Goal: Information Seeking & Learning: Learn about a topic

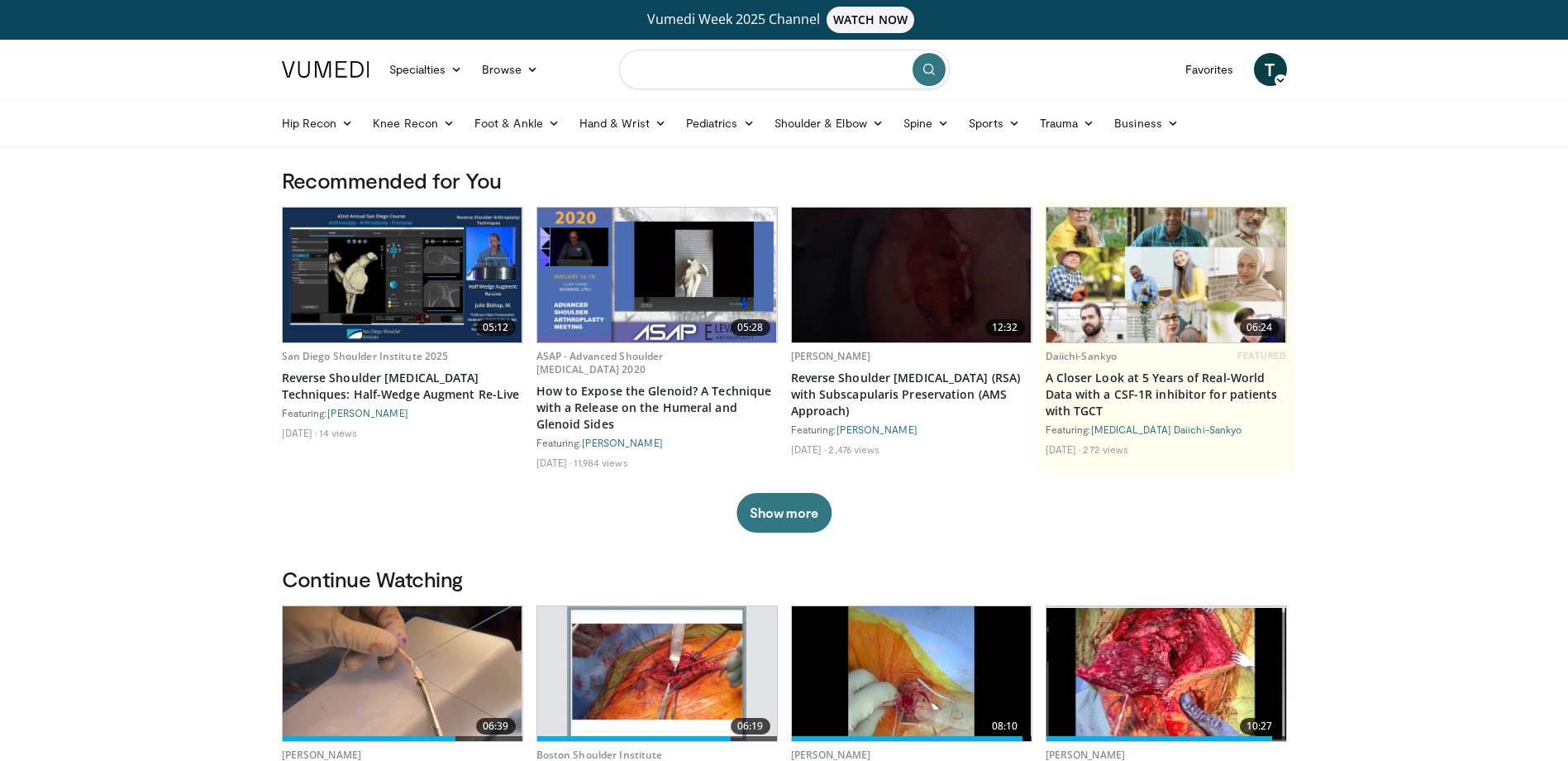
click at [696, 77] on input "Search topics, interventions" at bounding box center [784, 69] width 331 height 40
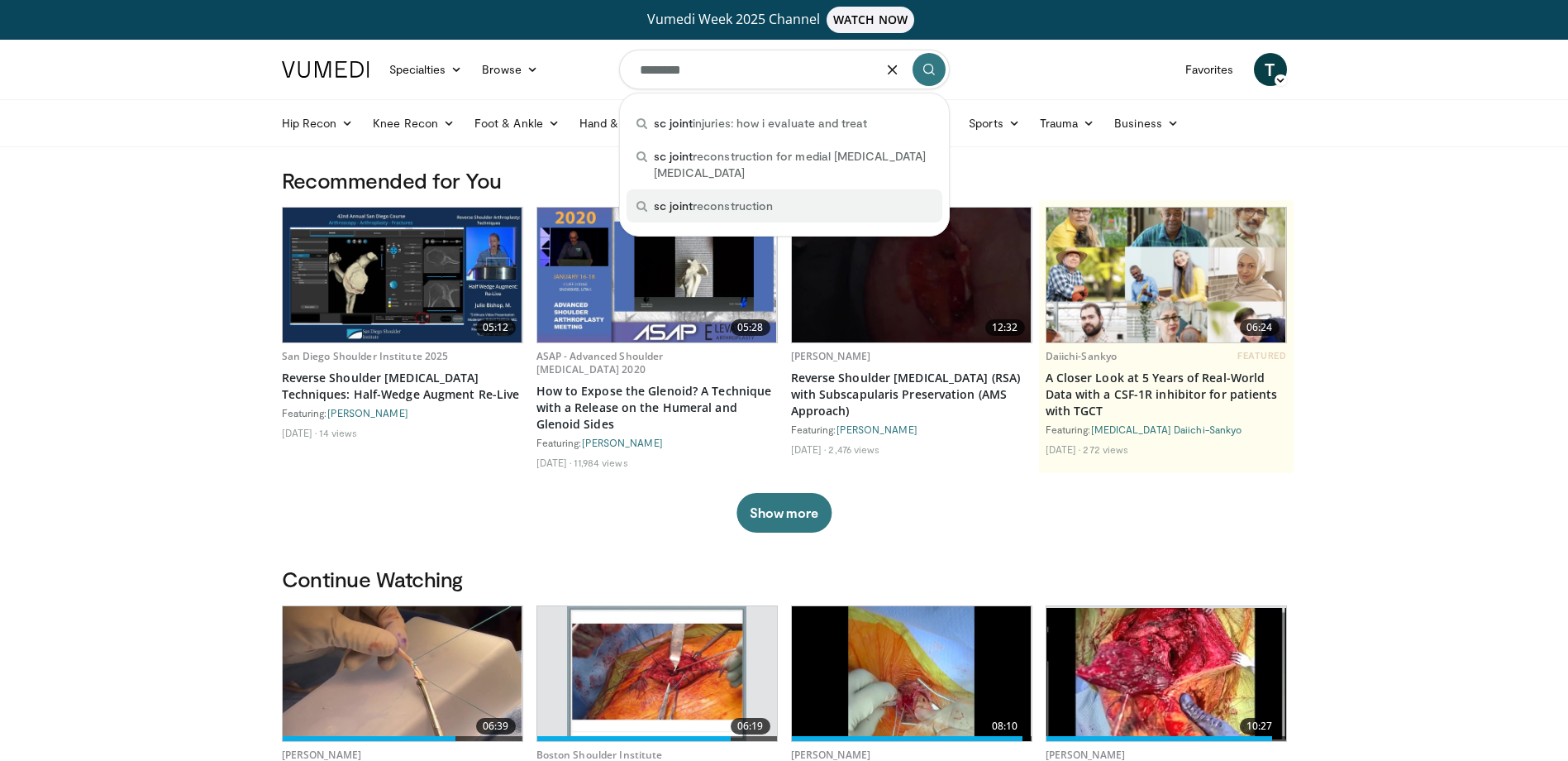
click at [742, 209] on span "sc joint reconstruction" at bounding box center [714, 206] width 120 height 17
type input "**********"
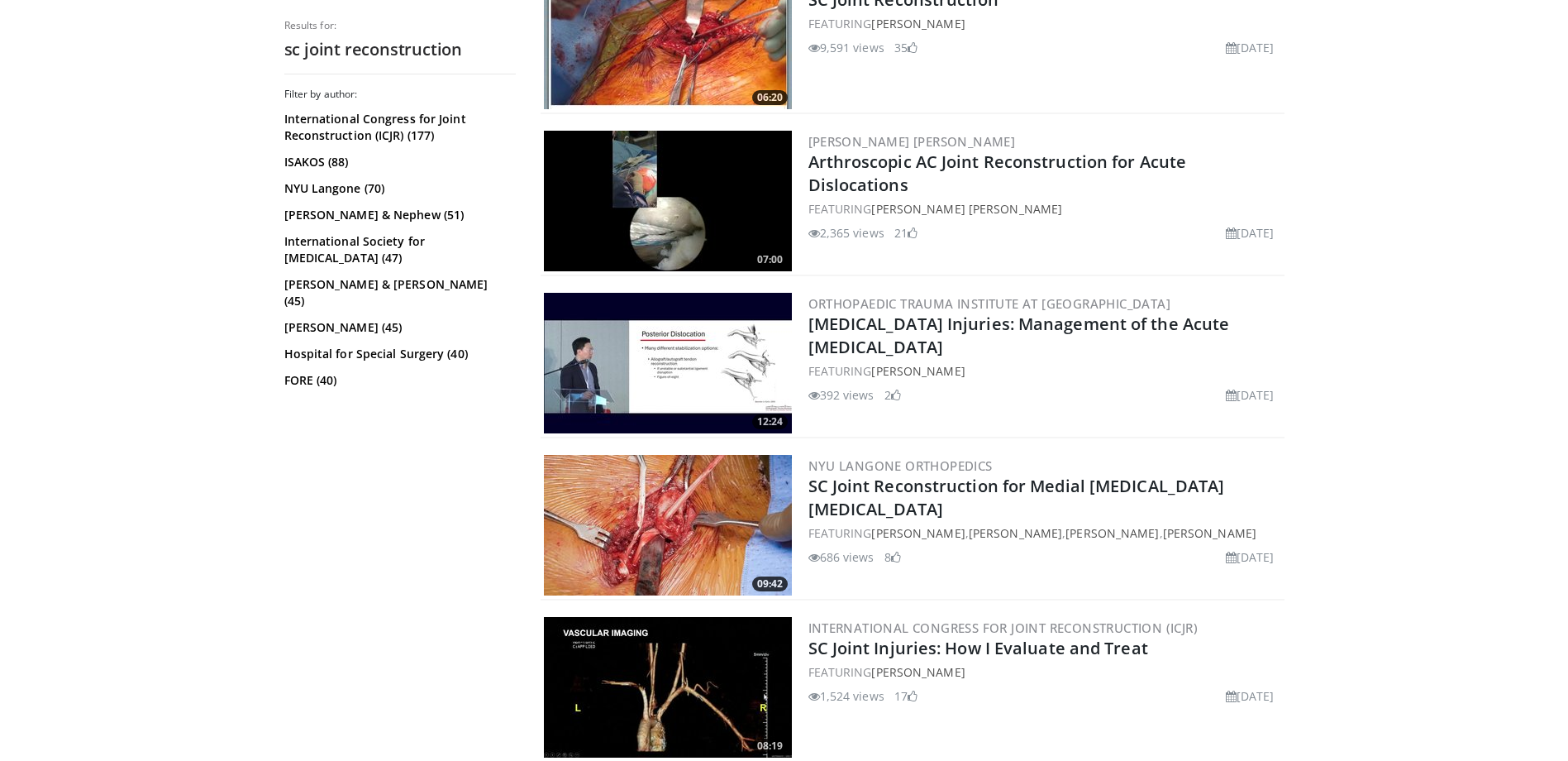
scroll to position [910, 0]
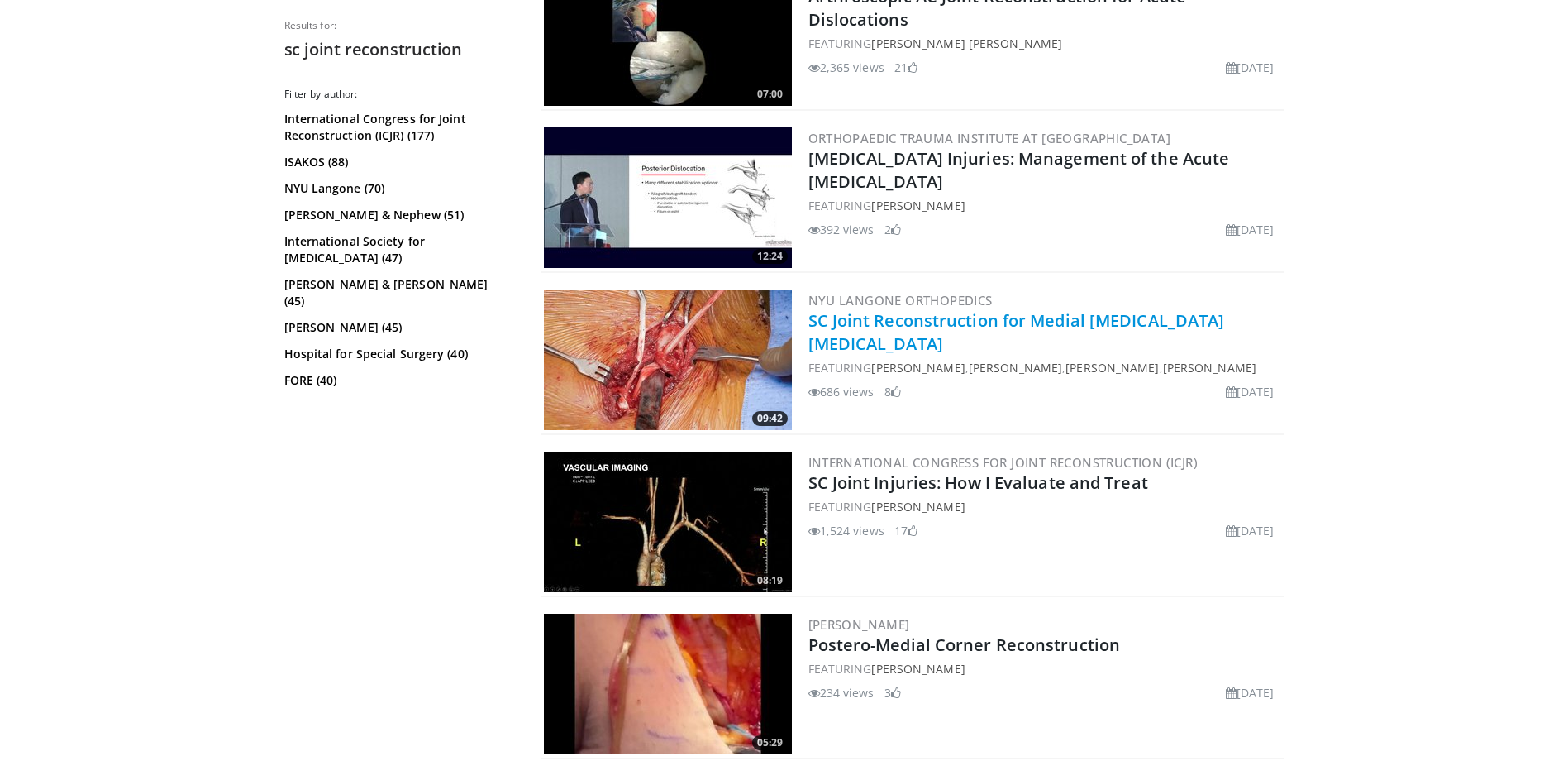
click at [1002, 325] on link "SC Joint Reconstruction for Medial [MEDICAL_DATA] [MEDICAL_DATA]" at bounding box center [1016, 332] width 417 height 46
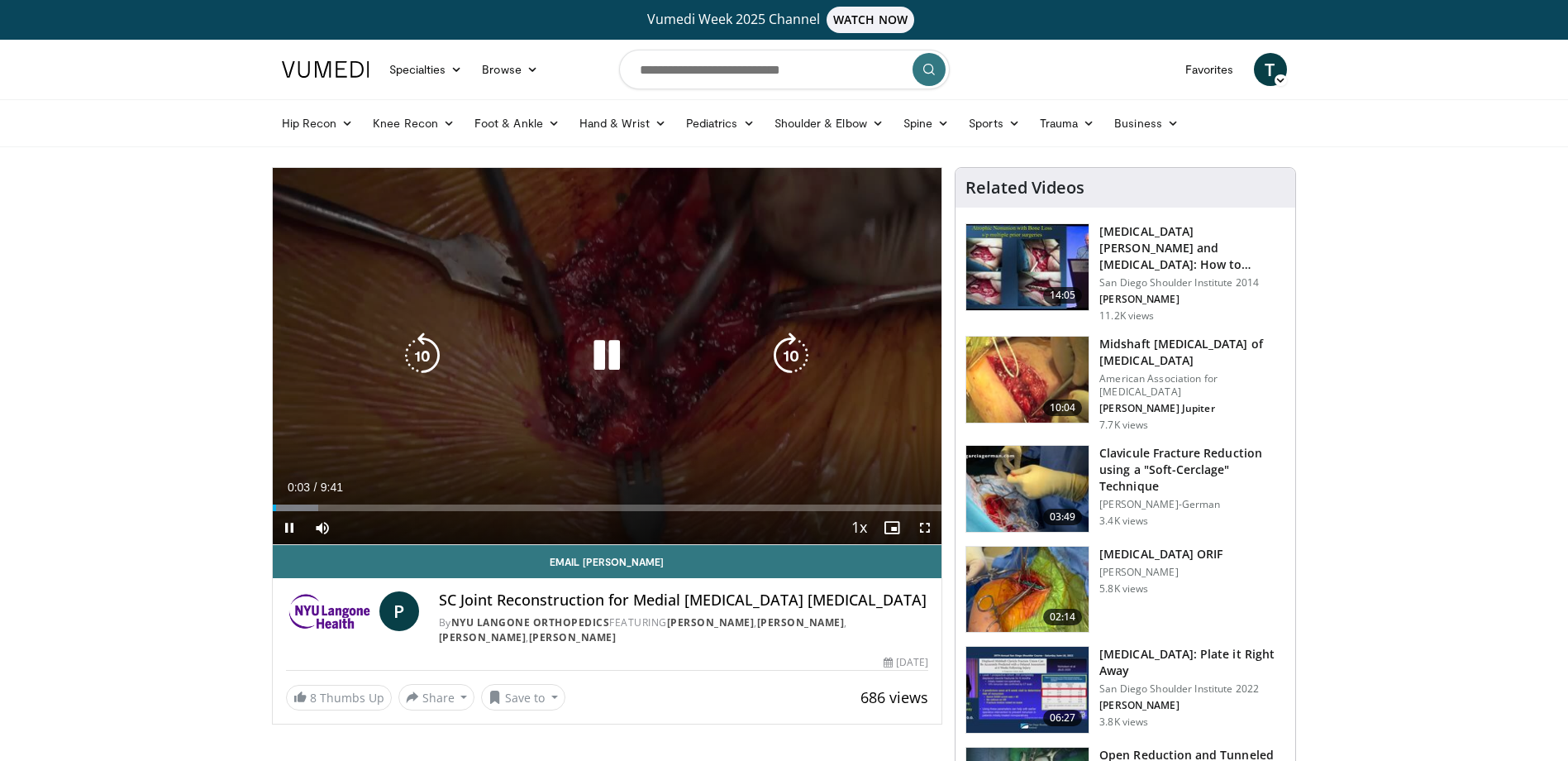
click at [614, 356] on icon "Video Player" at bounding box center [607, 356] width 47 height 47
click at [602, 354] on icon "Video Player" at bounding box center [607, 356] width 47 height 47
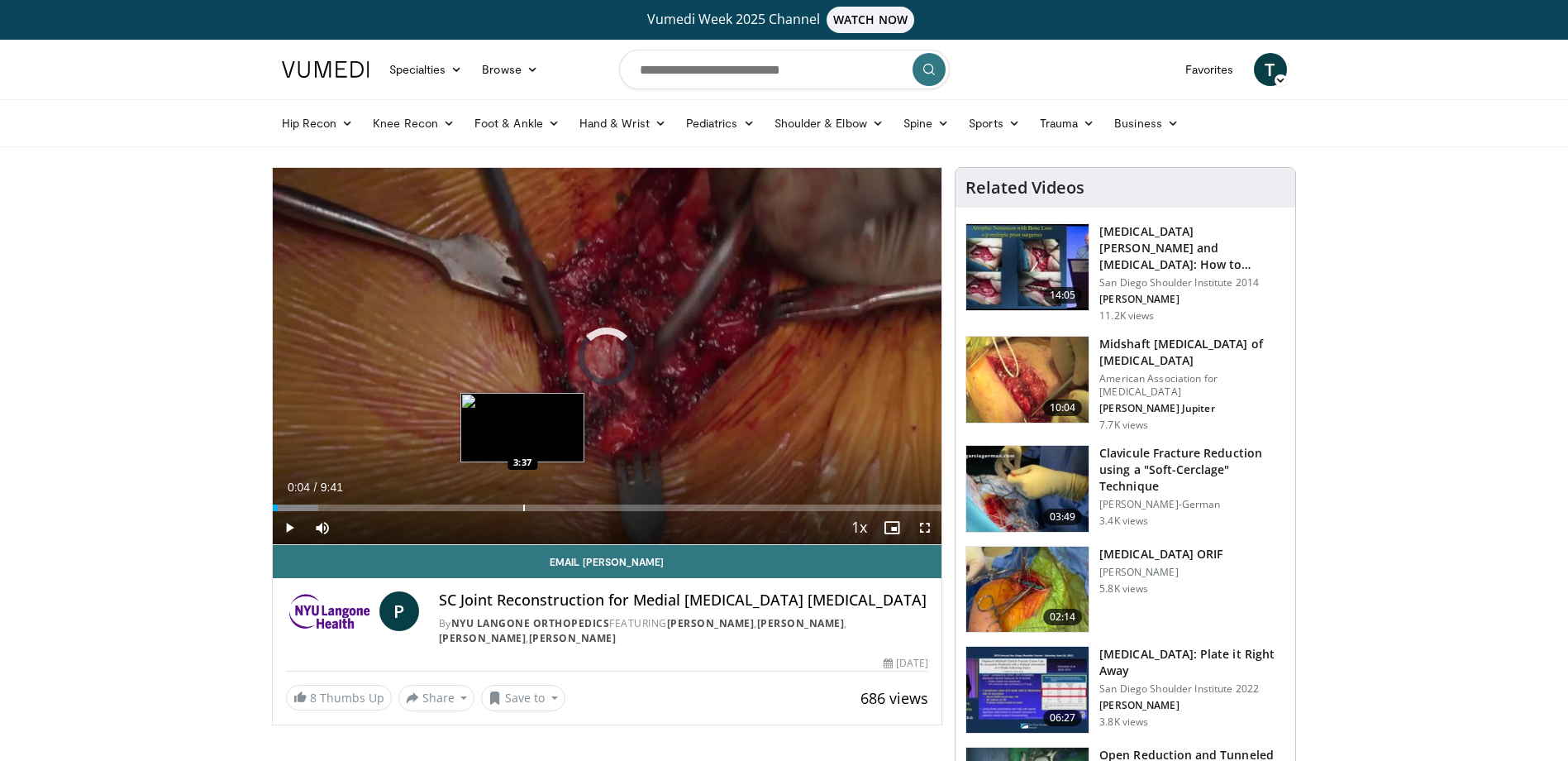
click at [523, 510] on div "Progress Bar" at bounding box center [524, 507] width 2 height 7
click at [552, 507] on div "Progress Bar" at bounding box center [553, 507] width 2 height 7
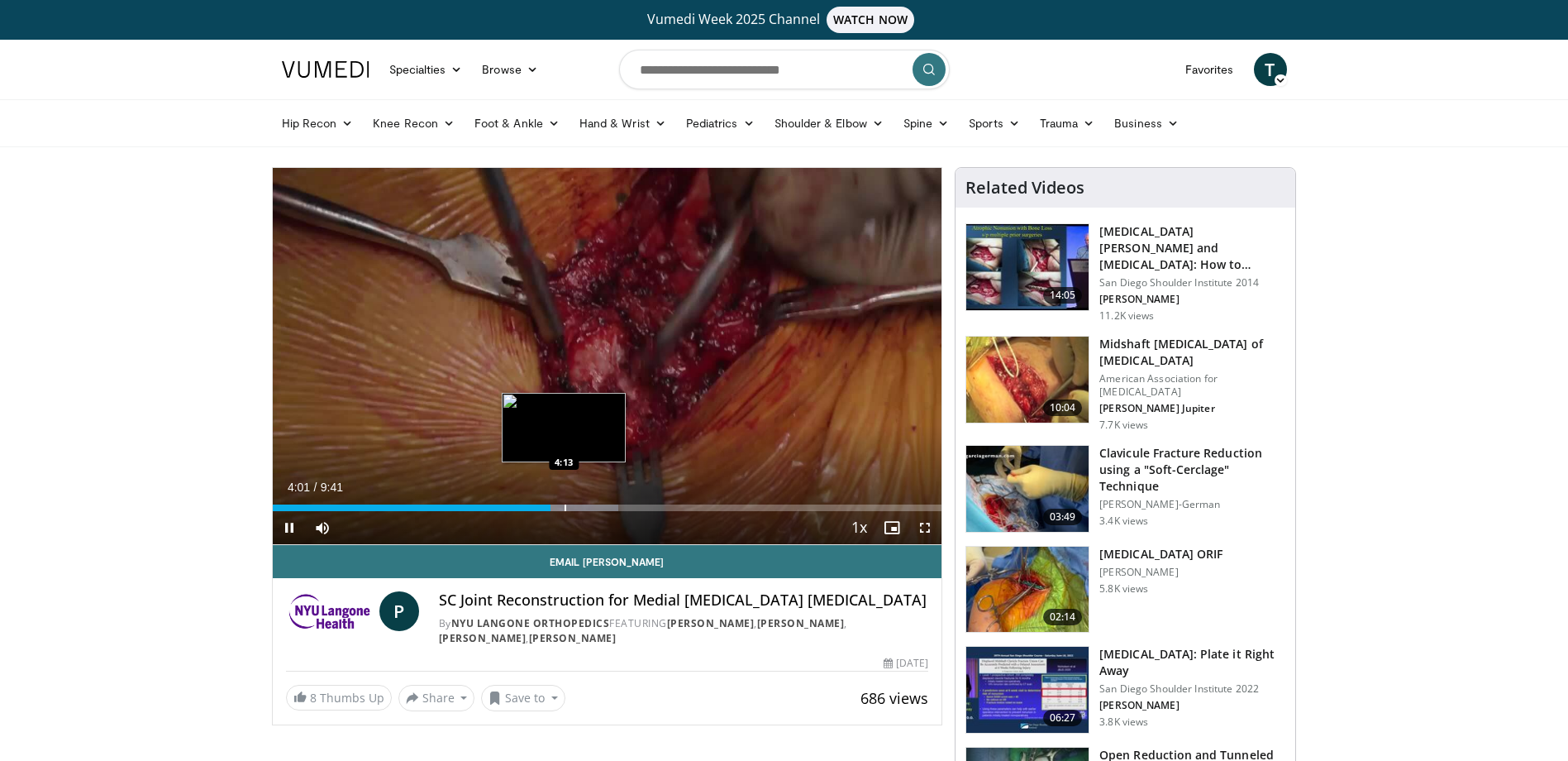
click at [565, 504] on div "Loaded : 51.67% 4:01 4:13" at bounding box center [608, 503] width 669 height 16
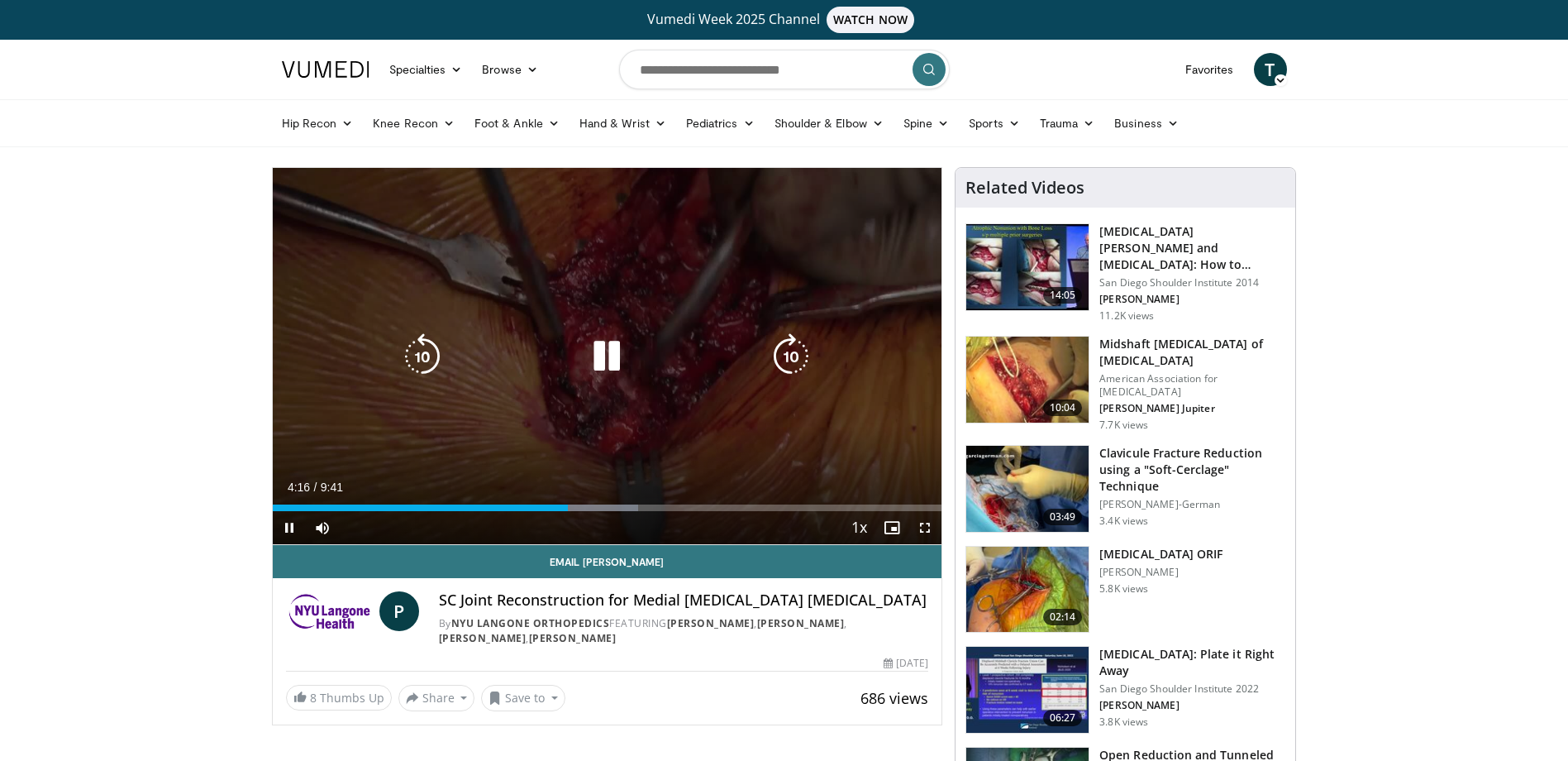
click at [603, 504] on div "Loaded : 54.61% 4:16 4:13" at bounding box center [608, 503] width 669 height 16
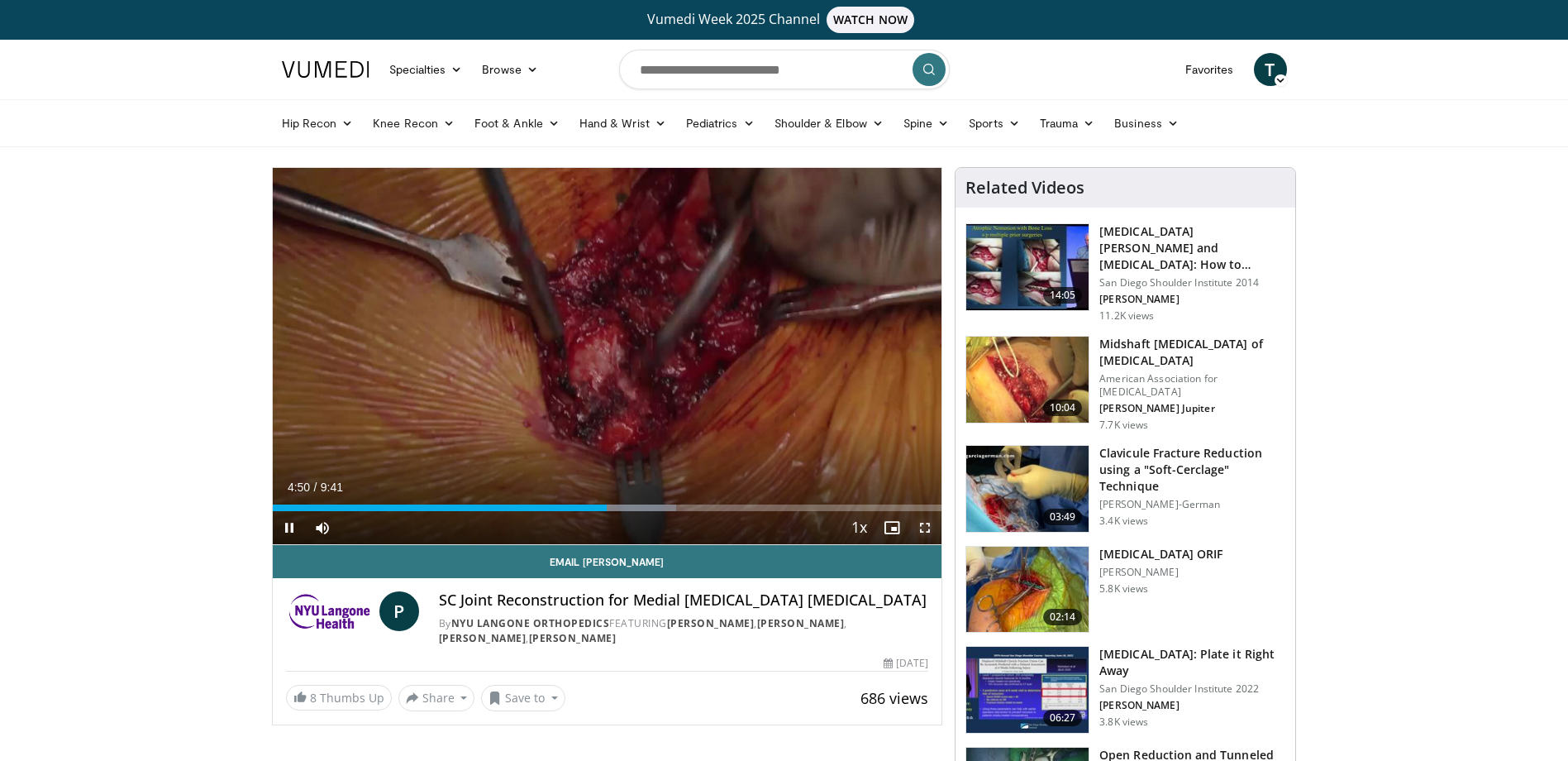
click at [922, 517] on span "Video Player" at bounding box center [925, 527] width 33 height 33
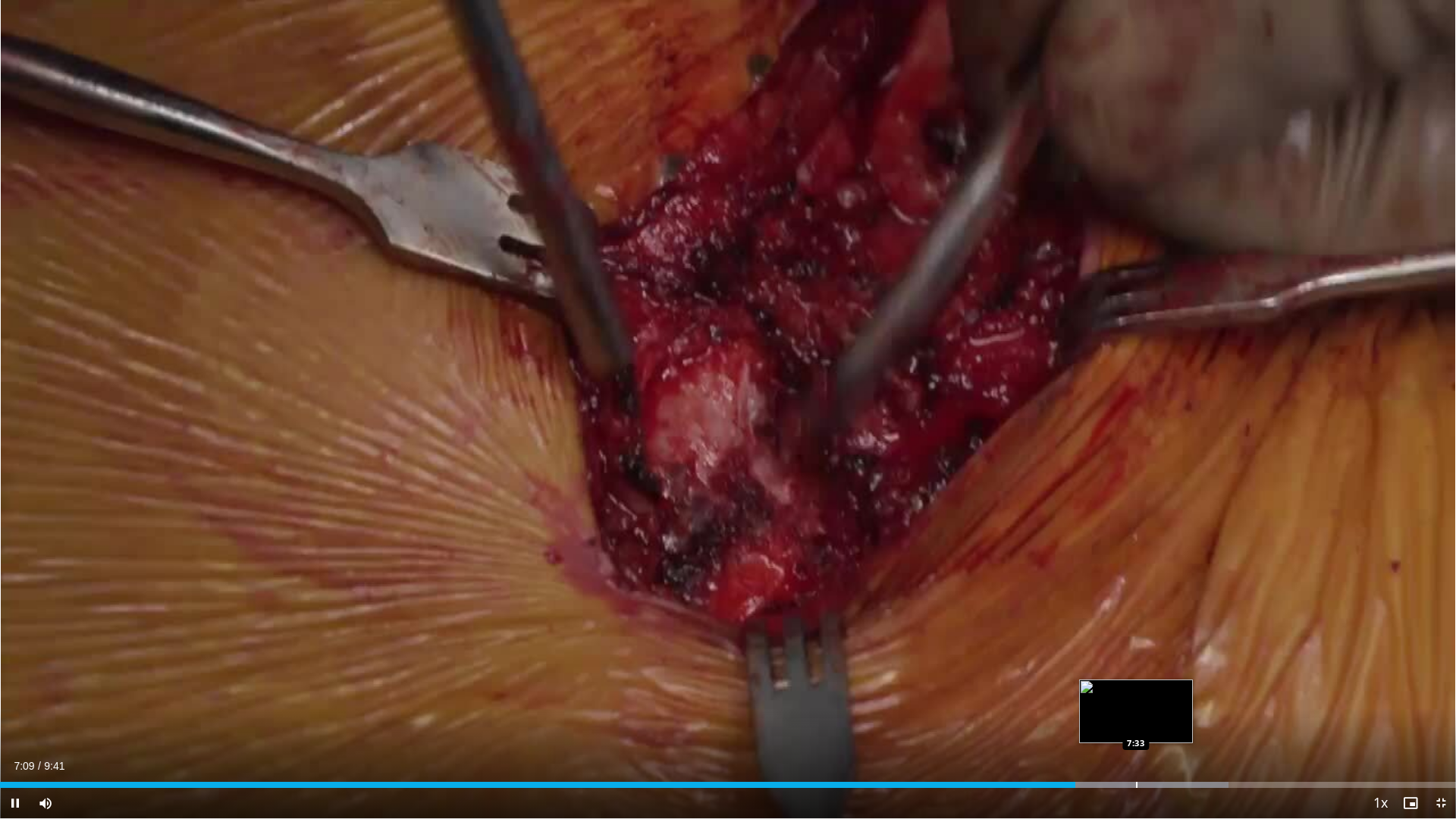
click at [1136, 697] on div "Loaded : 84.40% 7:09 7:33" at bounding box center [728, 781] width 1456 height 15
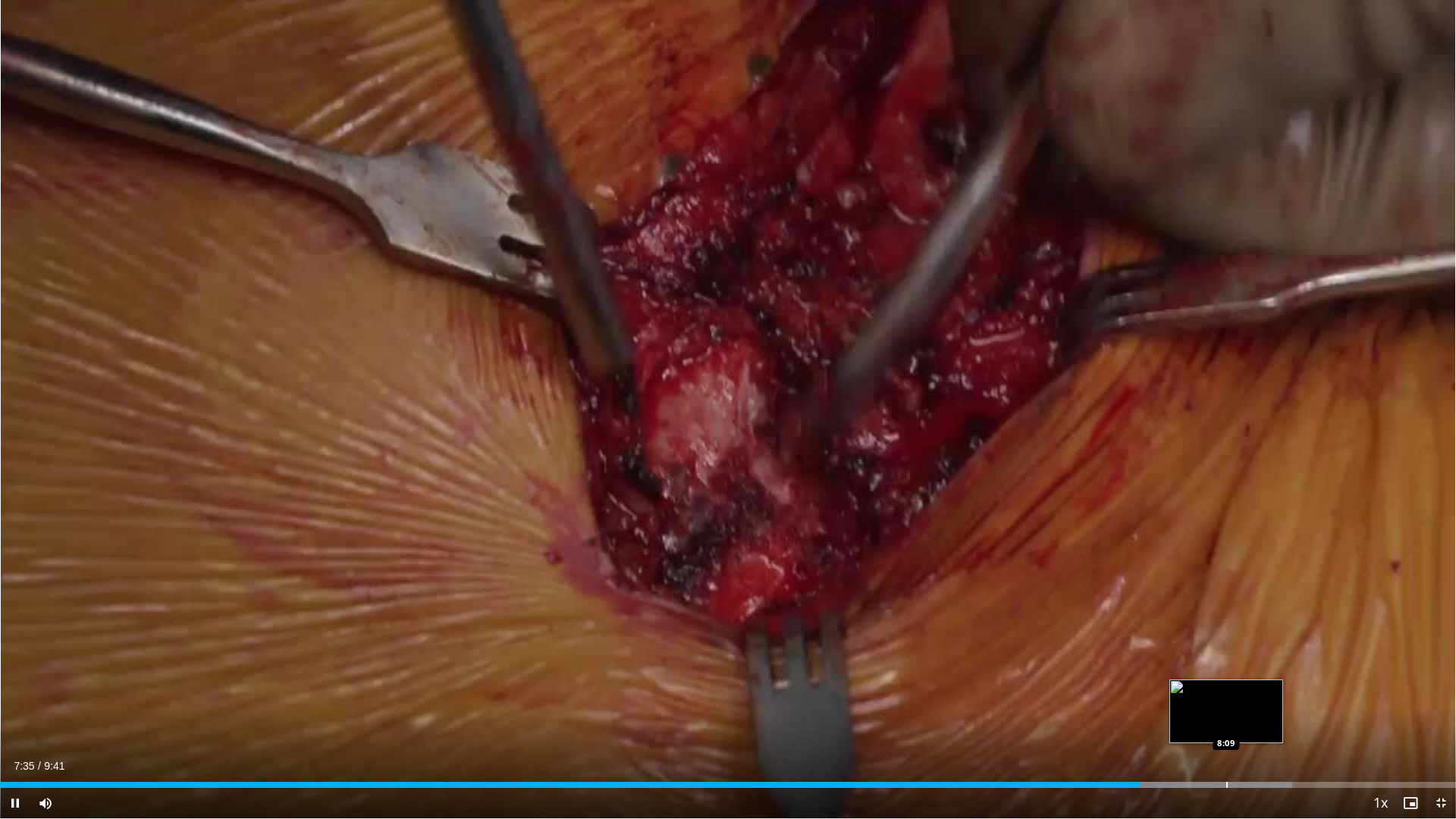
click at [1226, 697] on div "Loaded : 88.75% 7:35 8:09" at bounding box center [728, 781] width 1456 height 15
click at [1267, 697] on div "Progress Bar" at bounding box center [1268, 784] width 2 height 6
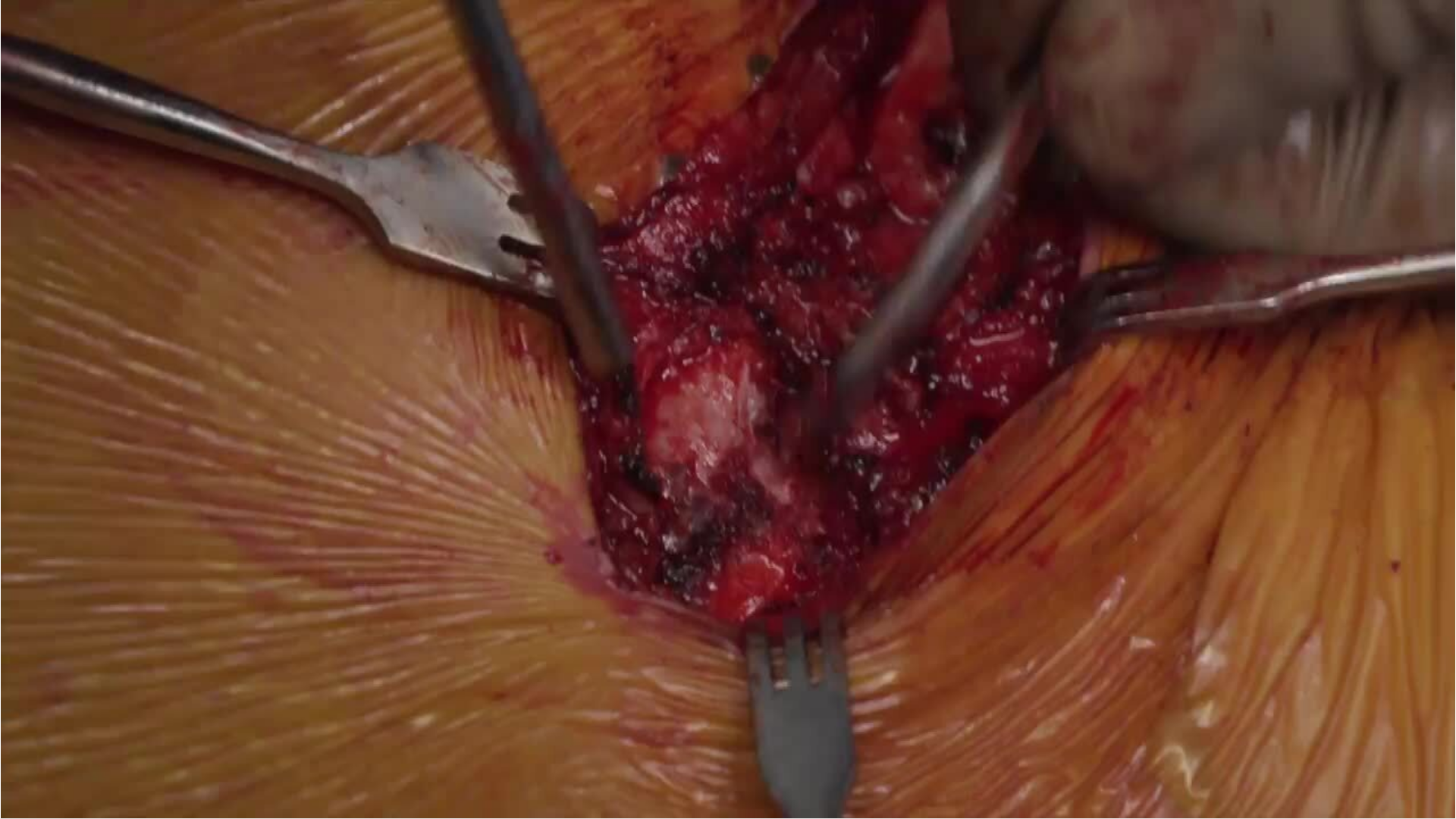
click at [1292, 697] on div "10 seconds Tap to unmute" at bounding box center [728, 409] width 1456 height 818
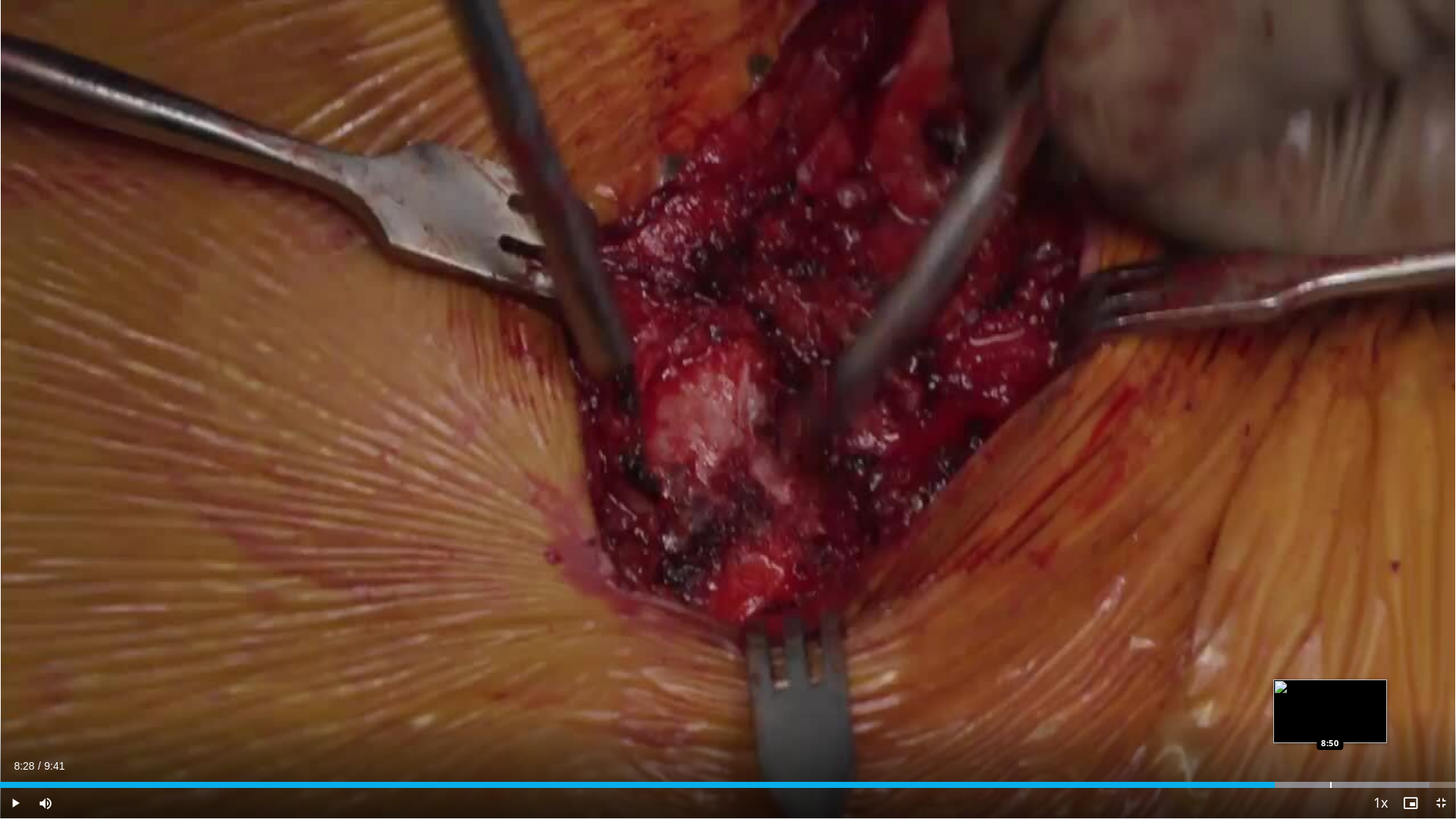
click at [1330, 697] on div "Progress Bar" at bounding box center [1331, 784] width 2 height 6
click at [1351, 697] on div "Progress Bar" at bounding box center [1352, 784] width 2 height 6
click at [1371, 697] on div "Loaded : 100.00% 8:59 9:07" at bounding box center [728, 781] width 1456 height 15
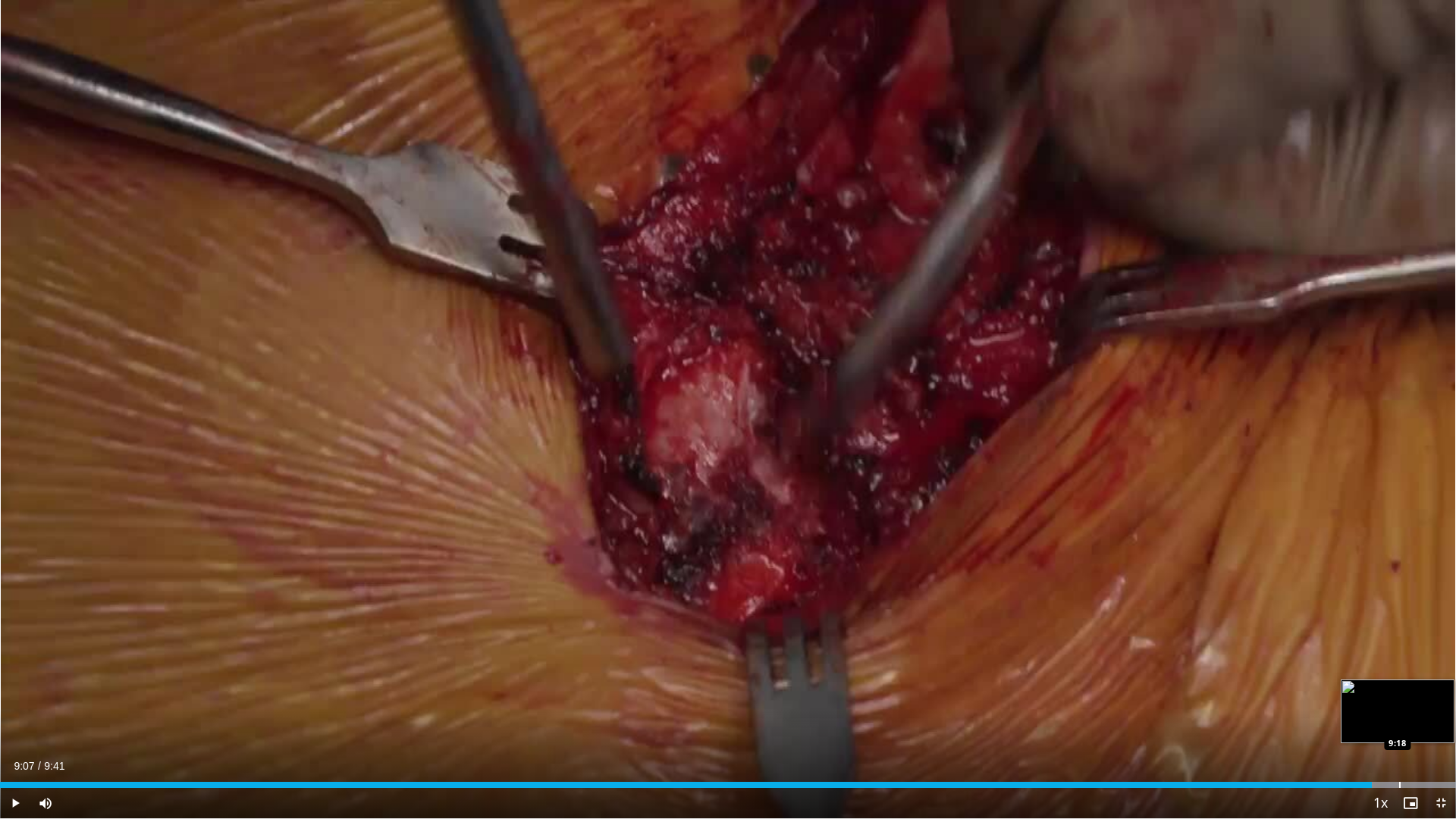
click at [1399, 697] on div "Loaded : 100.00% 9:07 9:18" at bounding box center [728, 781] width 1456 height 15
click at [1412, 697] on div "Loaded : 100.00% 9:18 9:23" at bounding box center [728, 781] width 1456 height 15
click at [1430, 697] on div "Loaded : 100.00% 9:23 9:30" at bounding box center [728, 781] width 1456 height 15
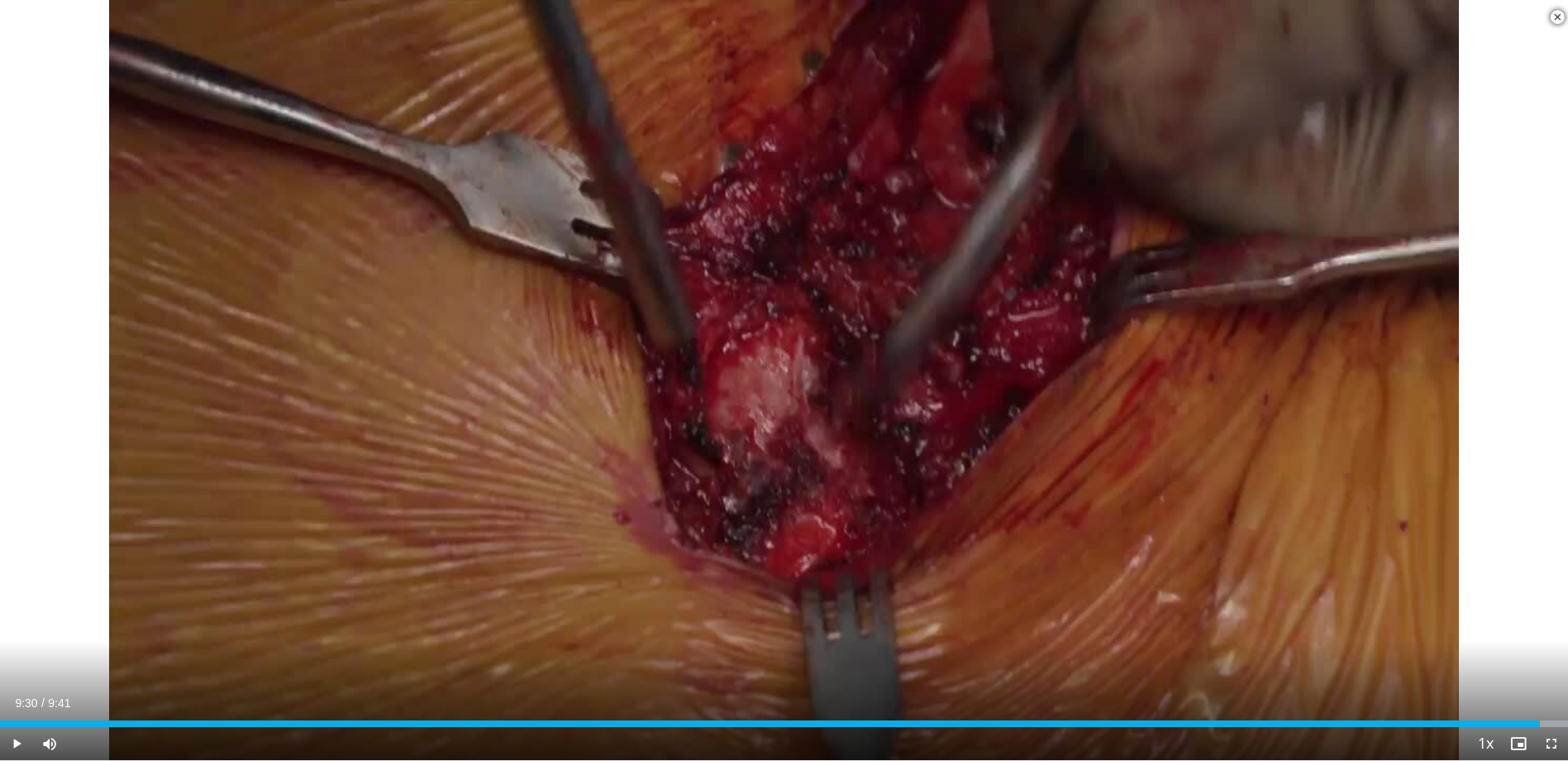
scroll to position [83, 0]
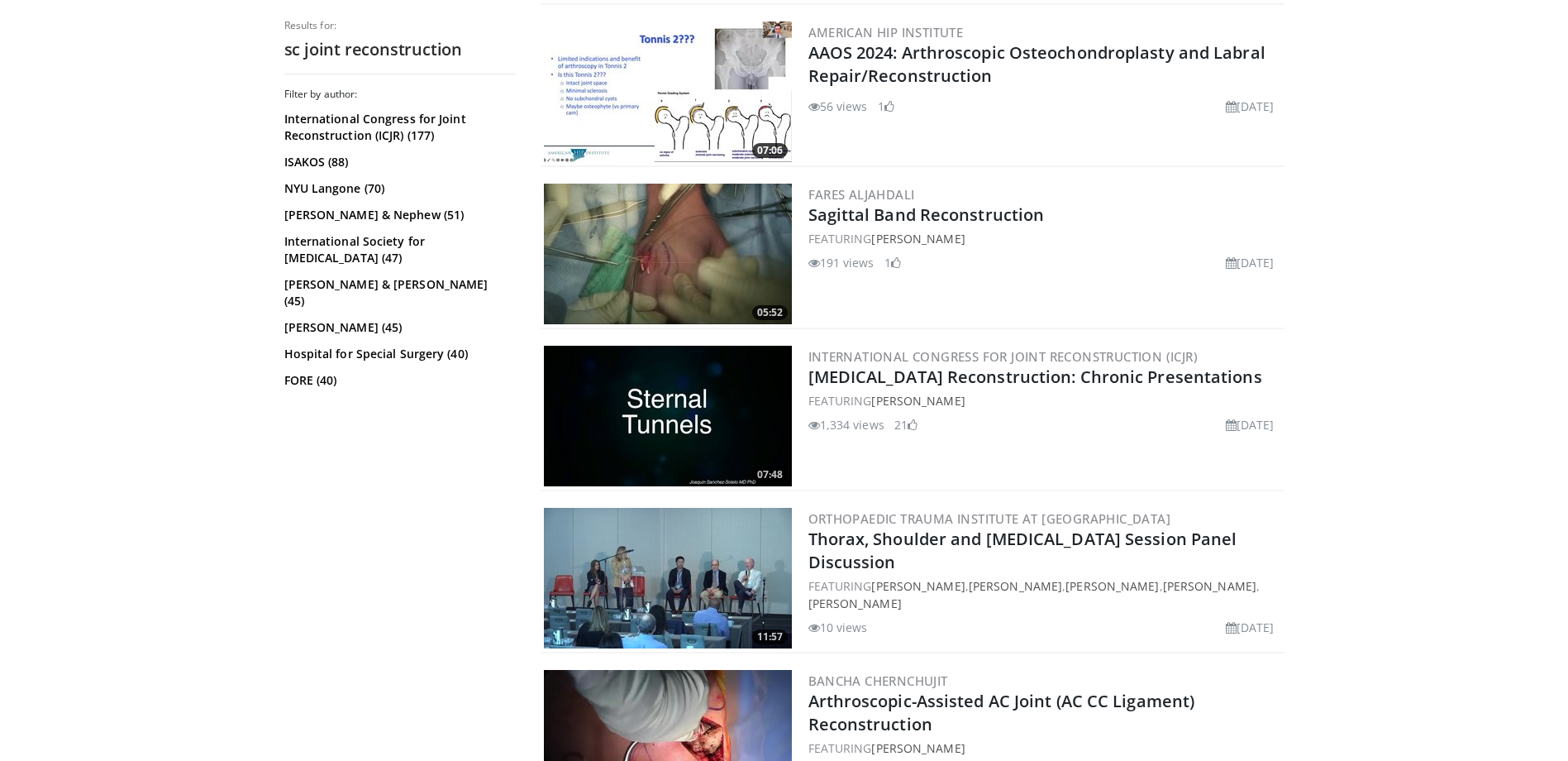
scroll to position [2316, 0]
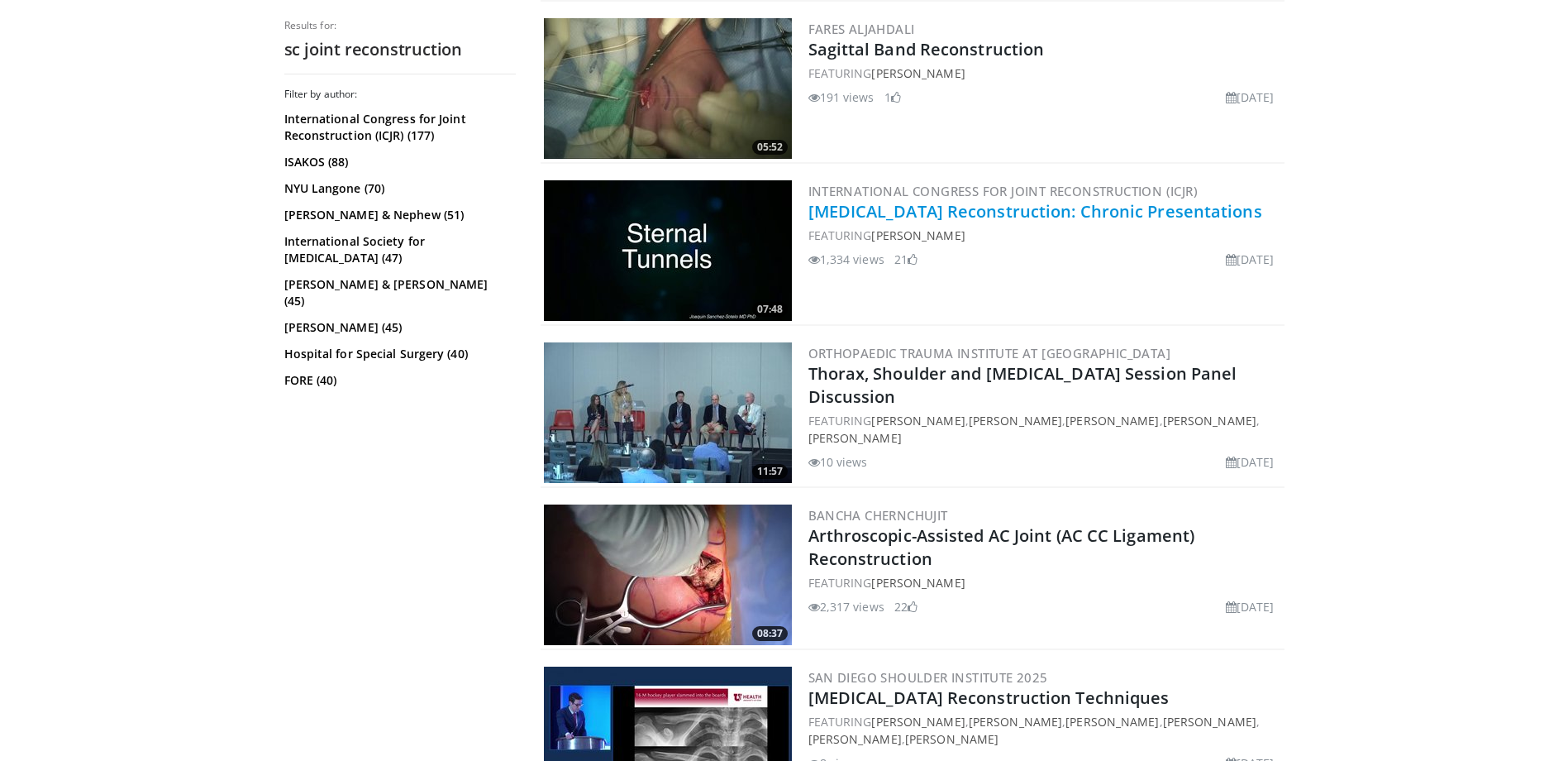
click at [1014, 215] on link "Sternoclavicular Joint Reconstruction: Chronic Presentations" at bounding box center [1035, 212] width 454 height 22
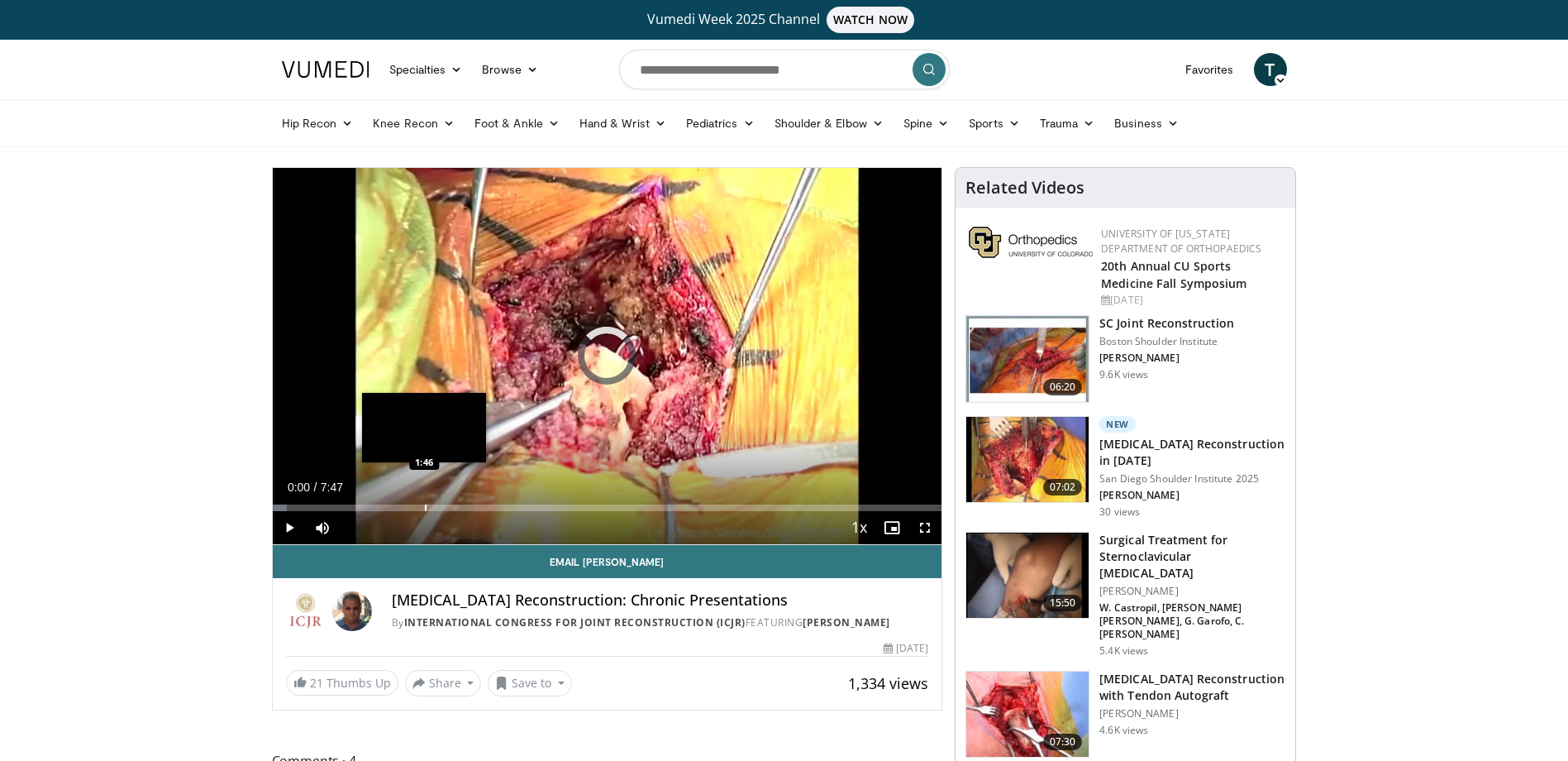
click at [425, 505] on div "Progress Bar" at bounding box center [426, 507] width 2 height 7
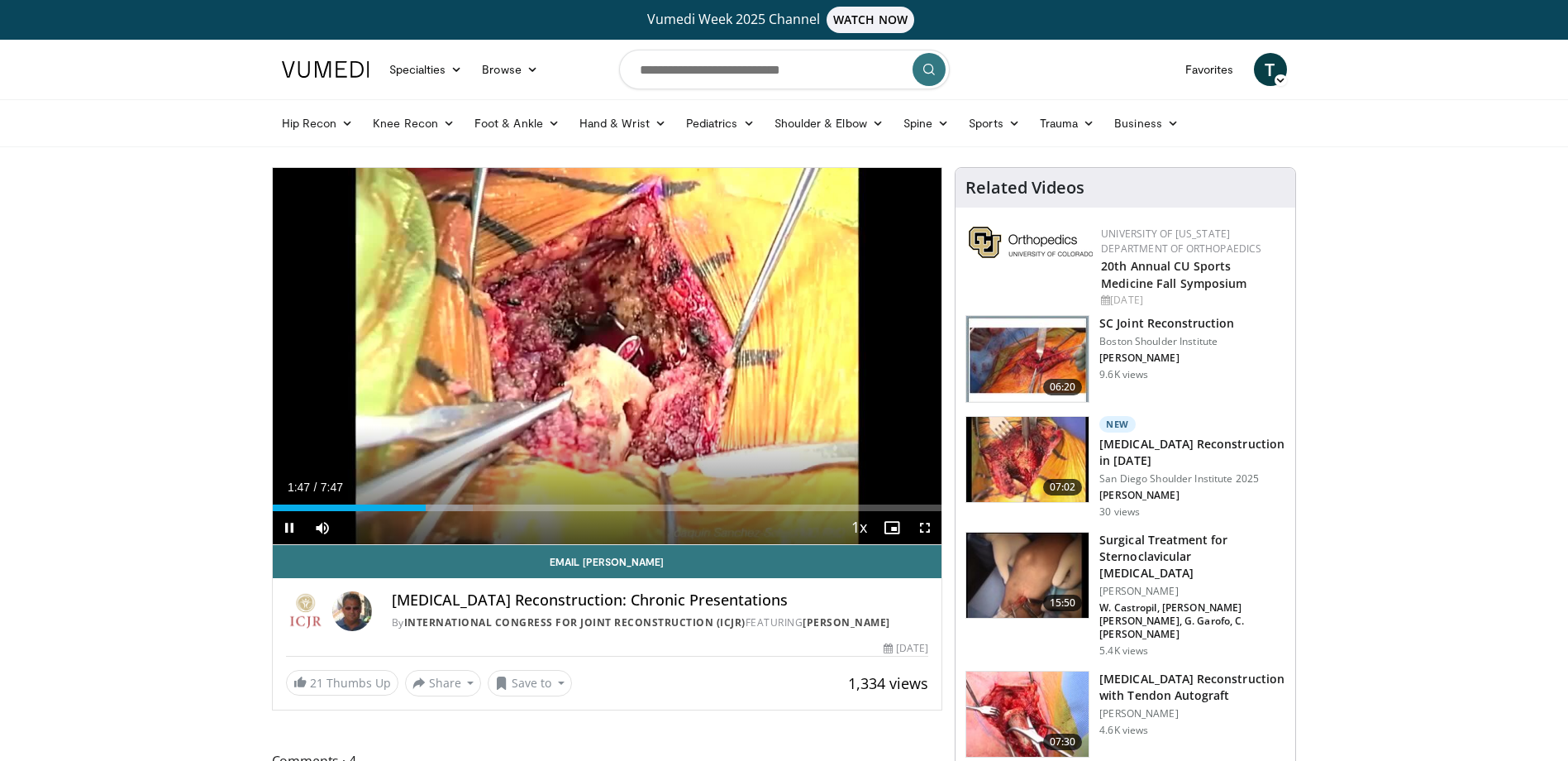
click at [524, 513] on div "Current Time 1:47 / Duration 7:47 Pause Skip Backward Skip Forward Mute Loaded …" at bounding box center [608, 527] width 669 height 33
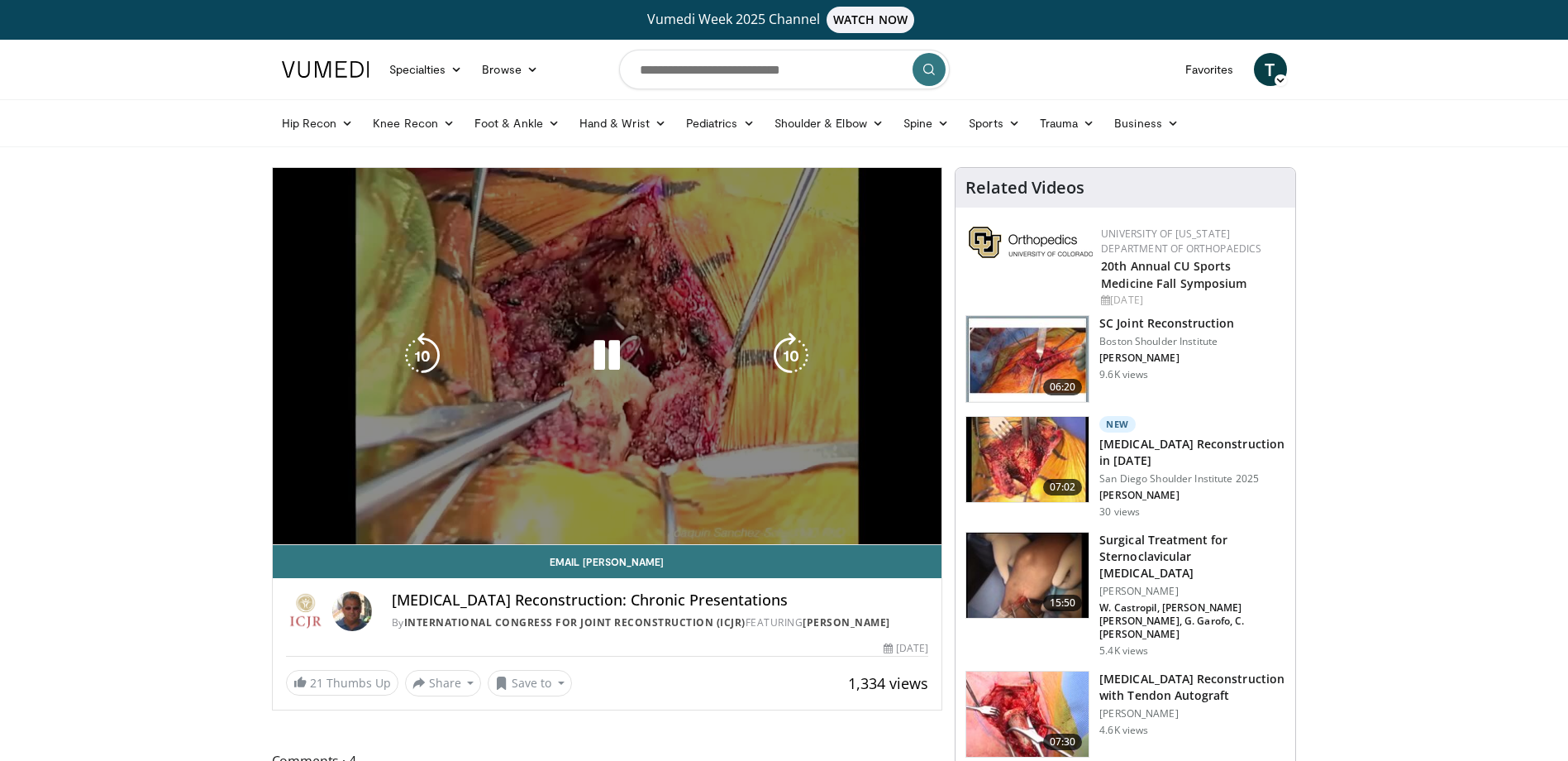
click at [524, 507] on video-js "**********" at bounding box center [608, 356] width 669 height 377
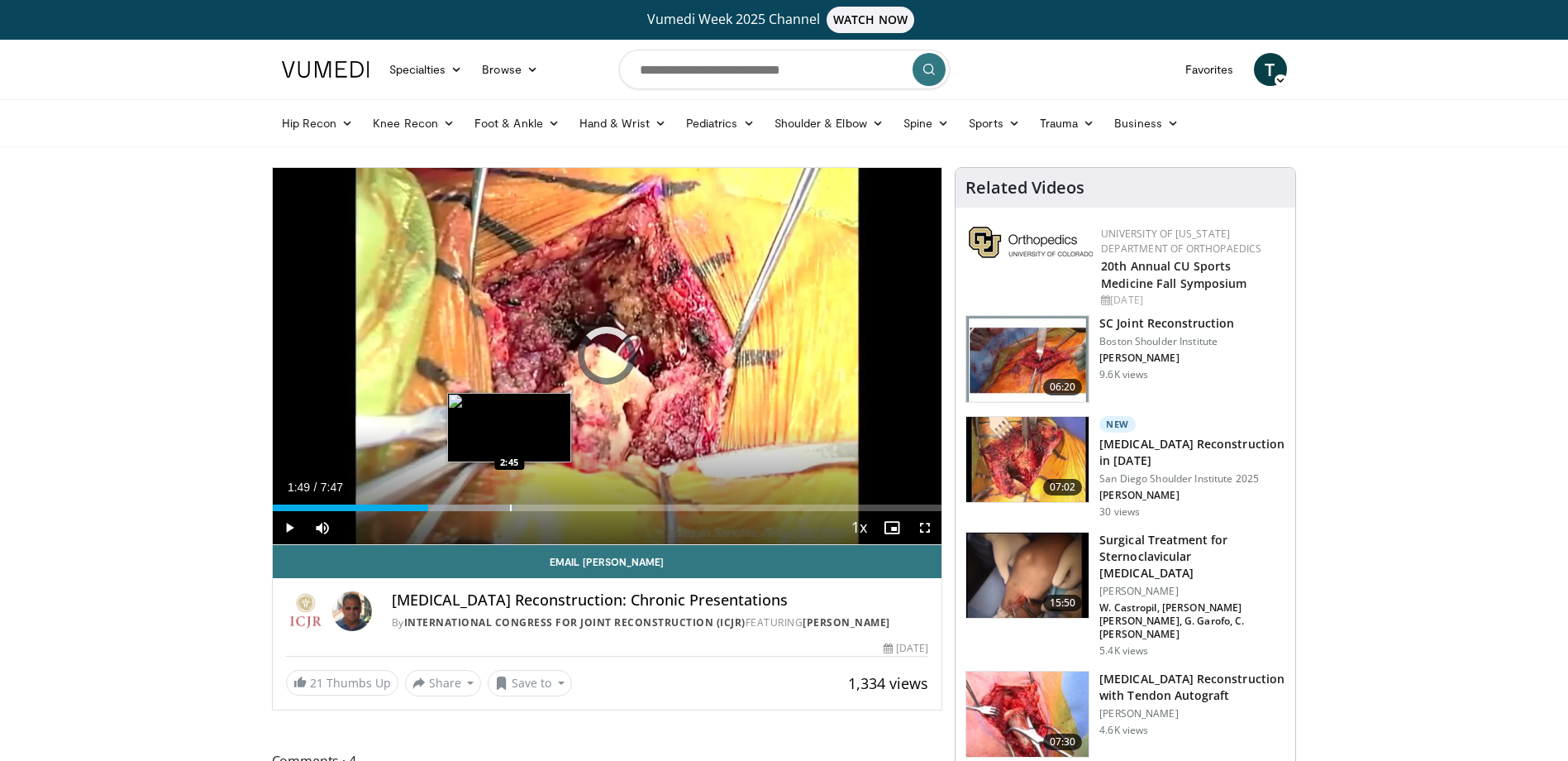
click at [510, 509] on div "Progress Bar" at bounding box center [511, 507] width 2 height 7
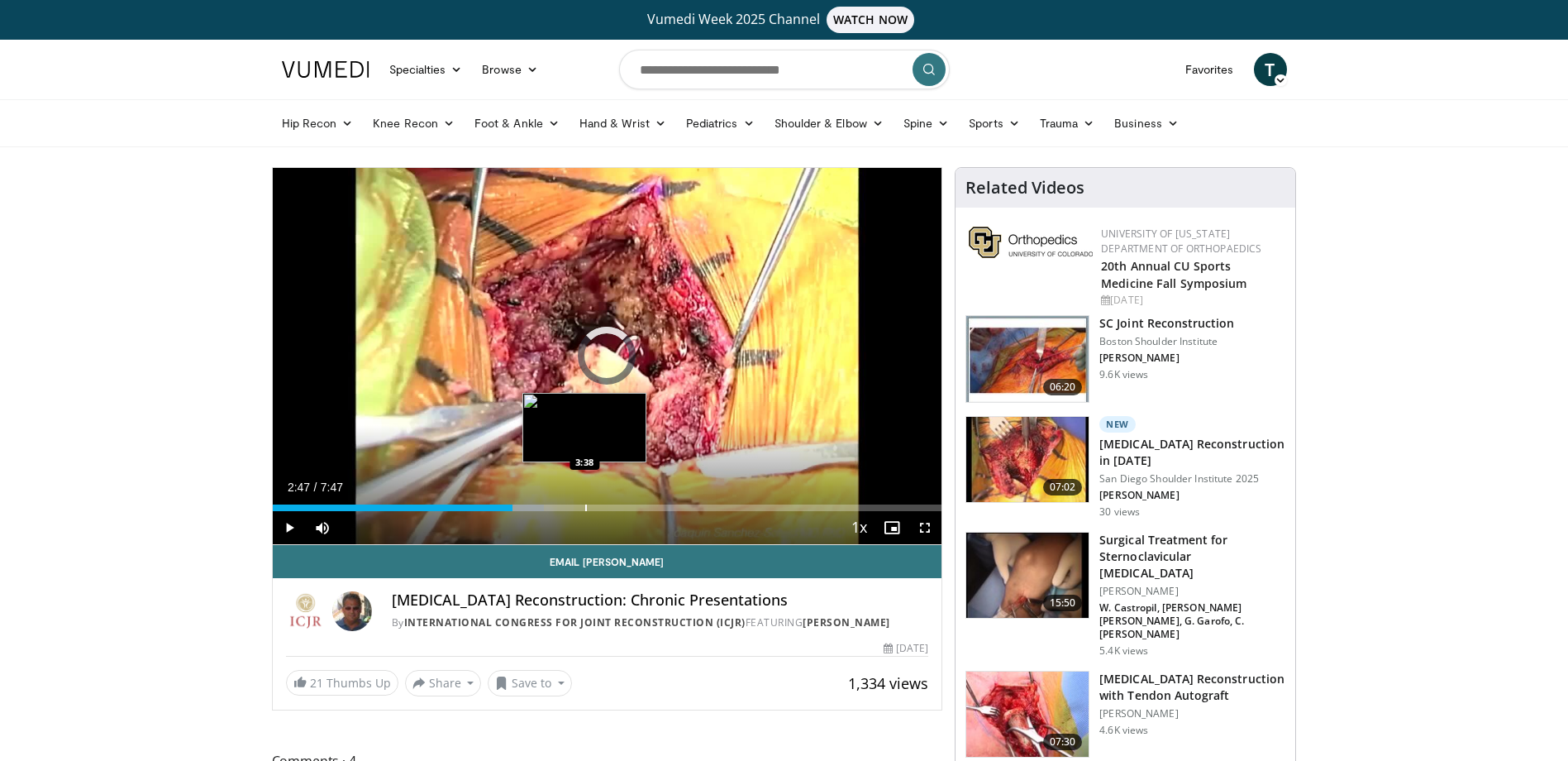
click at [585, 508] on div "Progress Bar" at bounding box center [586, 507] width 2 height 7
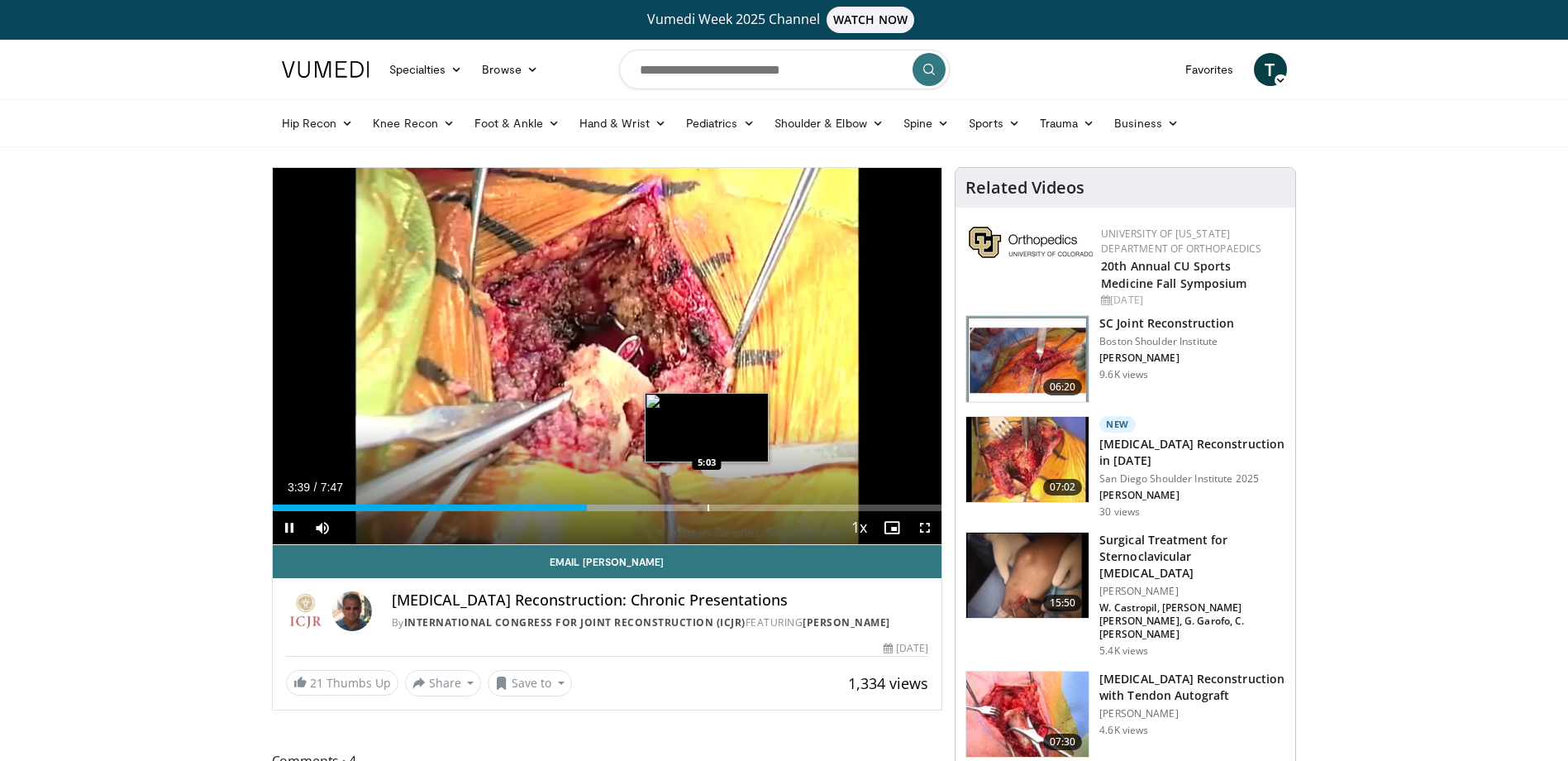
click at [708, 508] on div "Progress Bar" at bounding box center [708, 507] width 2 height 7
click at [737, 507] on div "Progress Bar" at bounding box center [738, 507] width 2 height 7
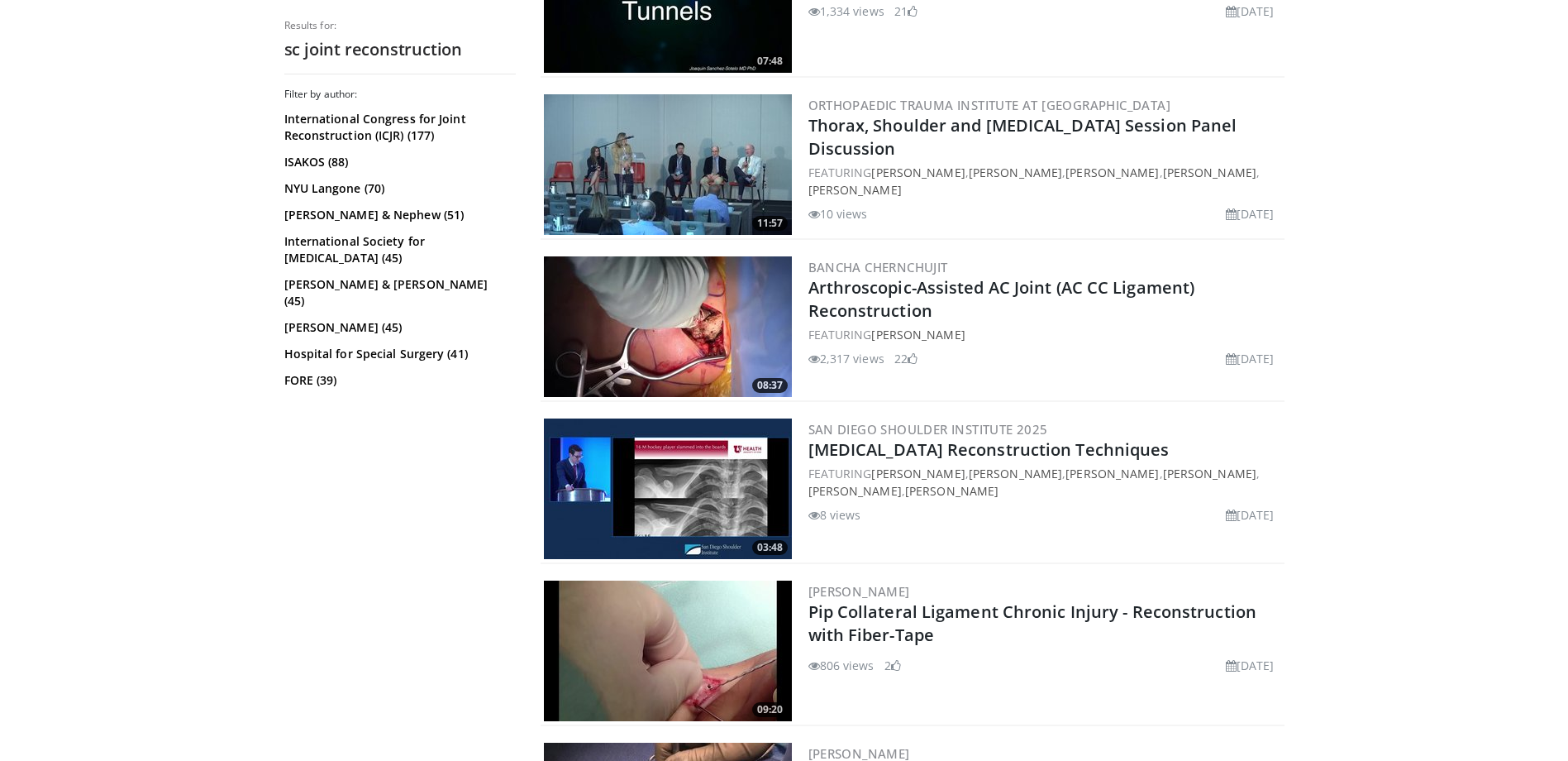
scroll to position [2647, 0]
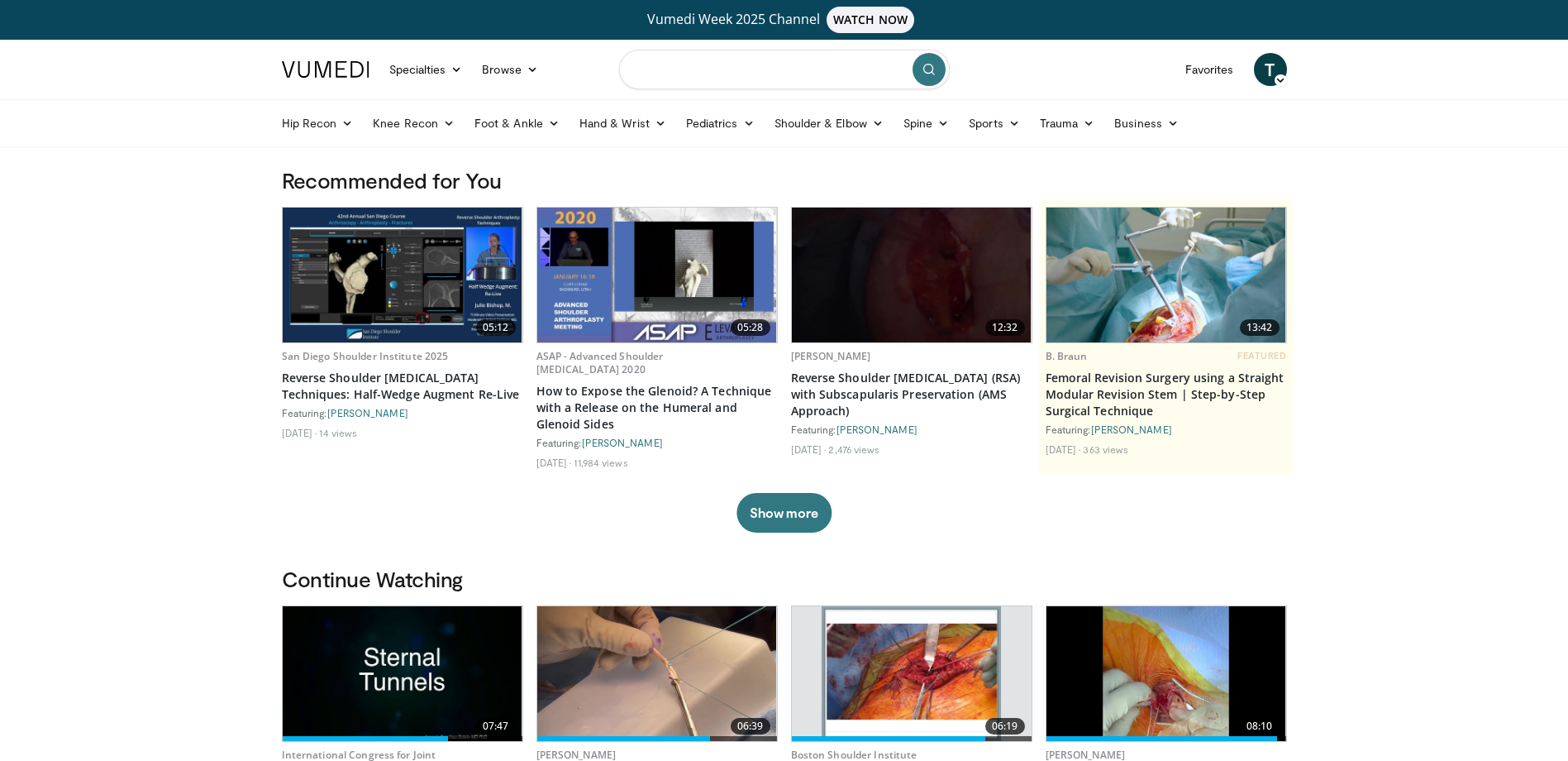
click at [708, 79] on input "Search topics, interventions" at bounding box center [784, 69] width 331 height 40
type input "********"
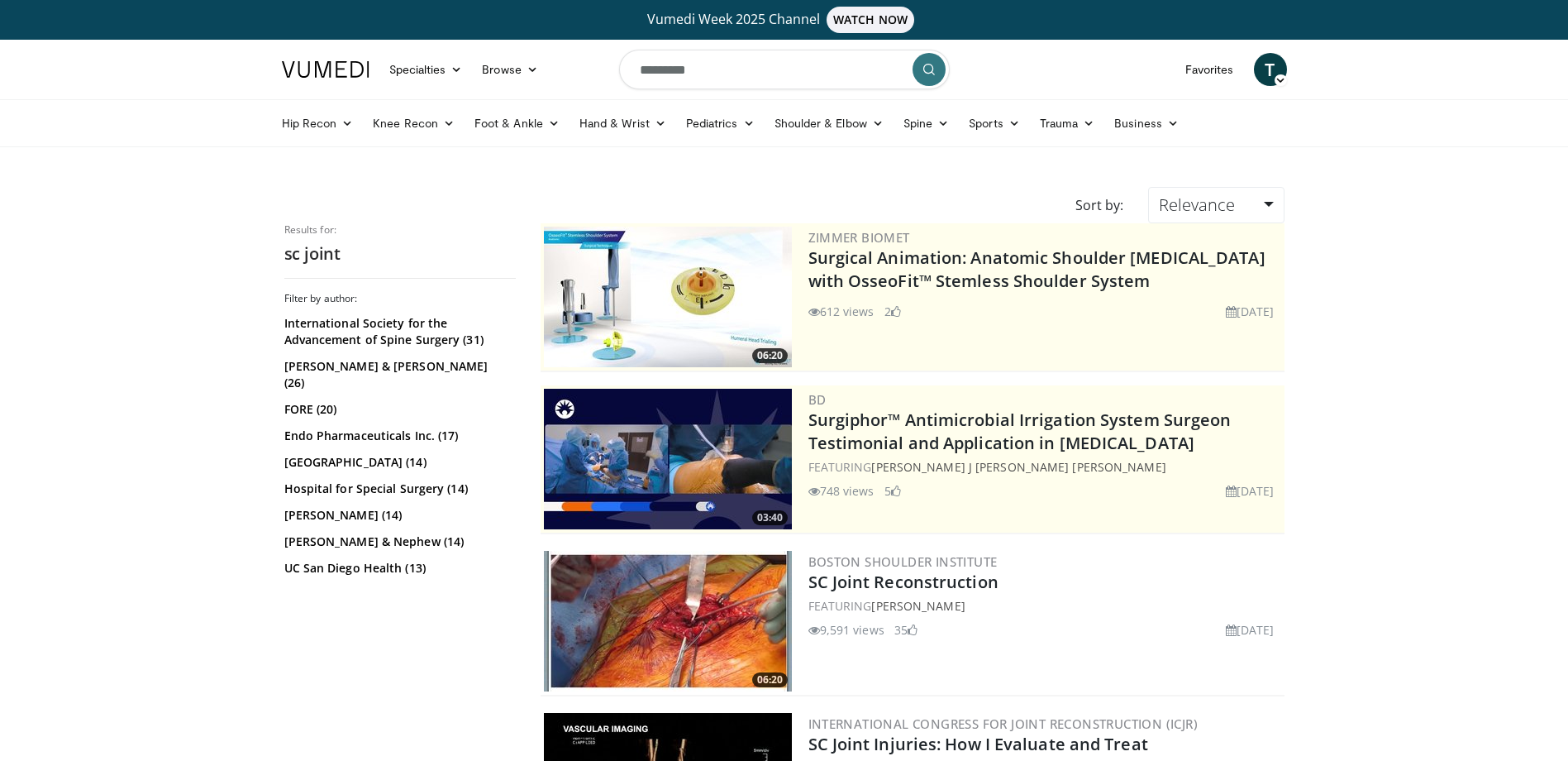
click at [741, 69] on input "********" at bounding box center [784, 69] width 331 height 40
type input "**********"
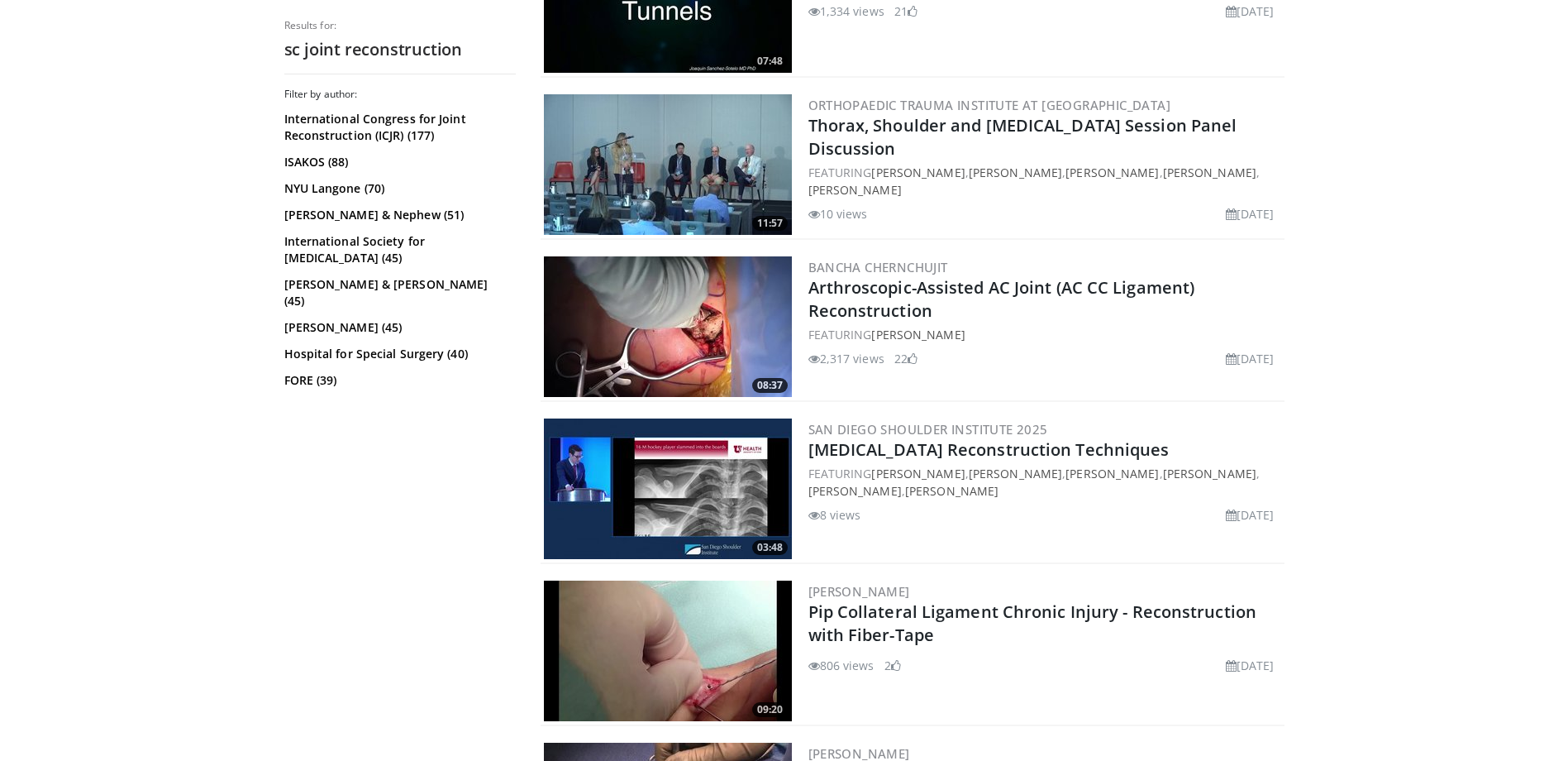
scroll to position [2730, 0]
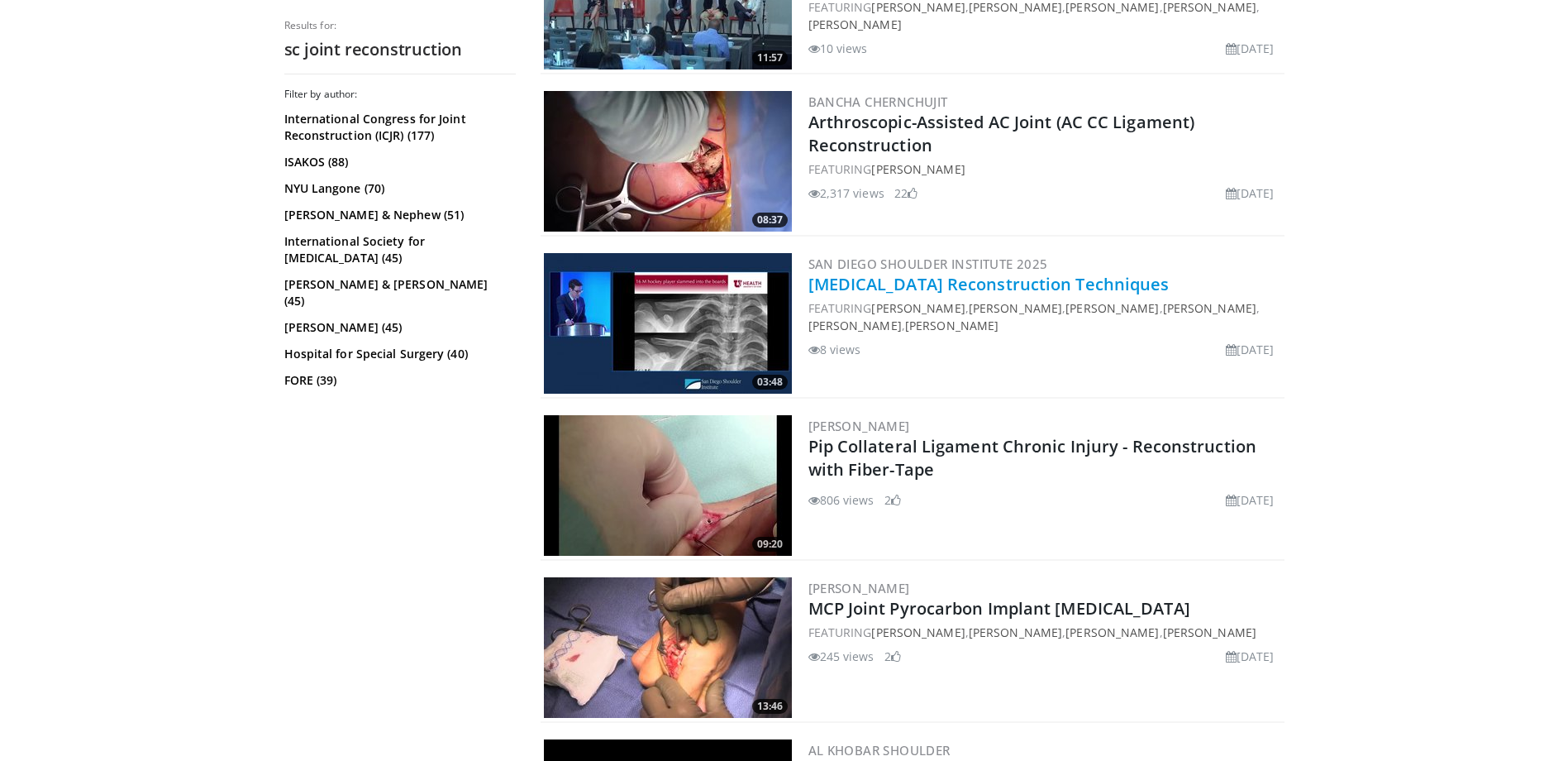
click at [998, 285] on link "[MEDICAL_DATA] Reconstruction Techniques" at bounding box center [989, 284] width 362 height 22
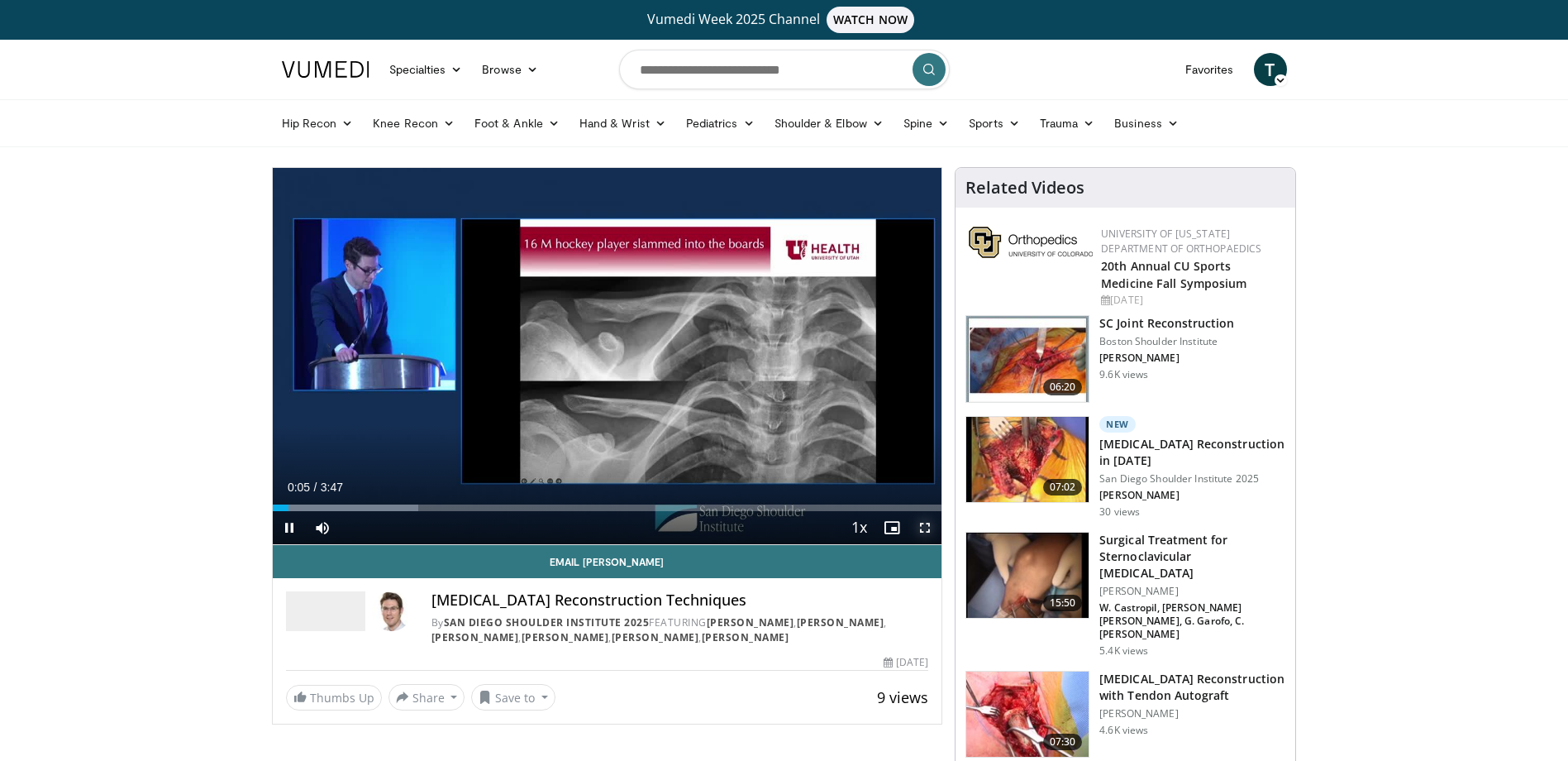
click at [927, 524] on span "Video Player" at bounding box center [925, 527] width 33 height 33
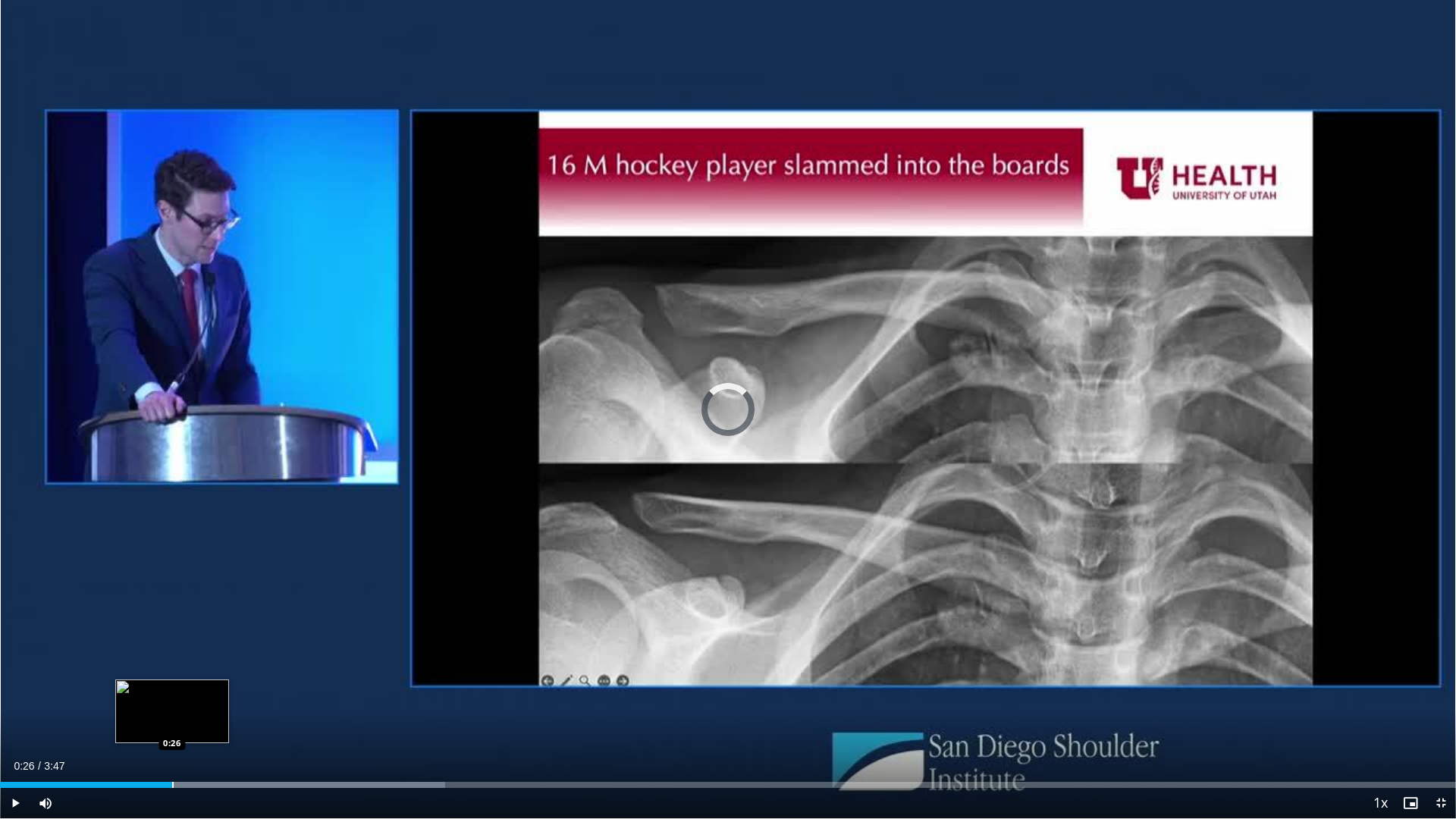
click at [172, 697] on div "Loaded : 30.56% 0:16 0:26" at bounding box center [728, 781] width 1456 height 15
click at [284, 697] on div "Current Time 0:28 / Duration 3:47 Pause Skip Backward Skip Forward Mute Loaded …" at bounding box center [728, 802] width 1456 height 30
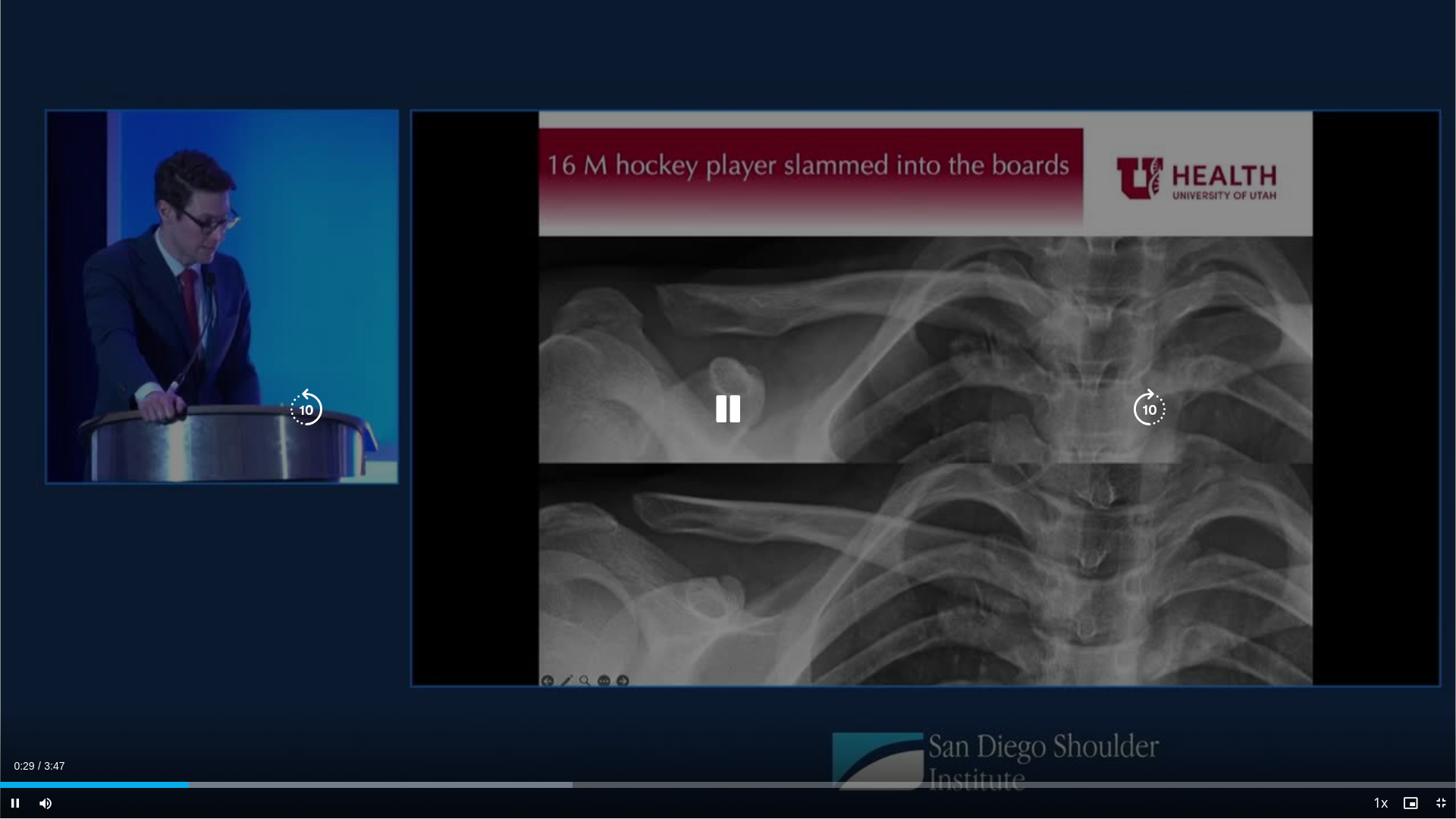
click at [284, 697] on div "Loaded : 39.30% 0:29 0:26" at bounding box center [728, 784] width 1456 height 6
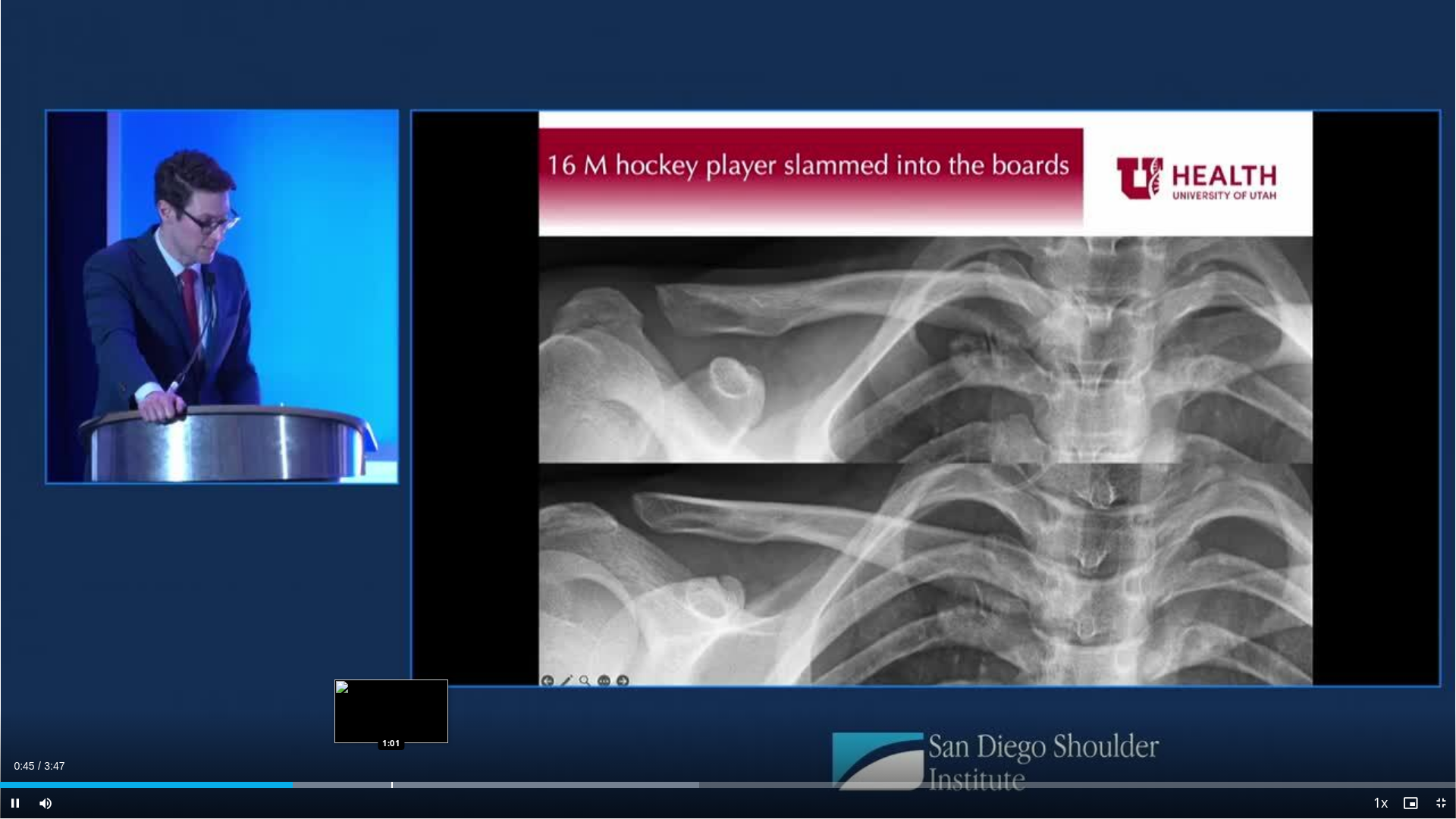
click at [392, 697] on div "Progress Bar" at bounding box center [392, 784] width 2 height 6
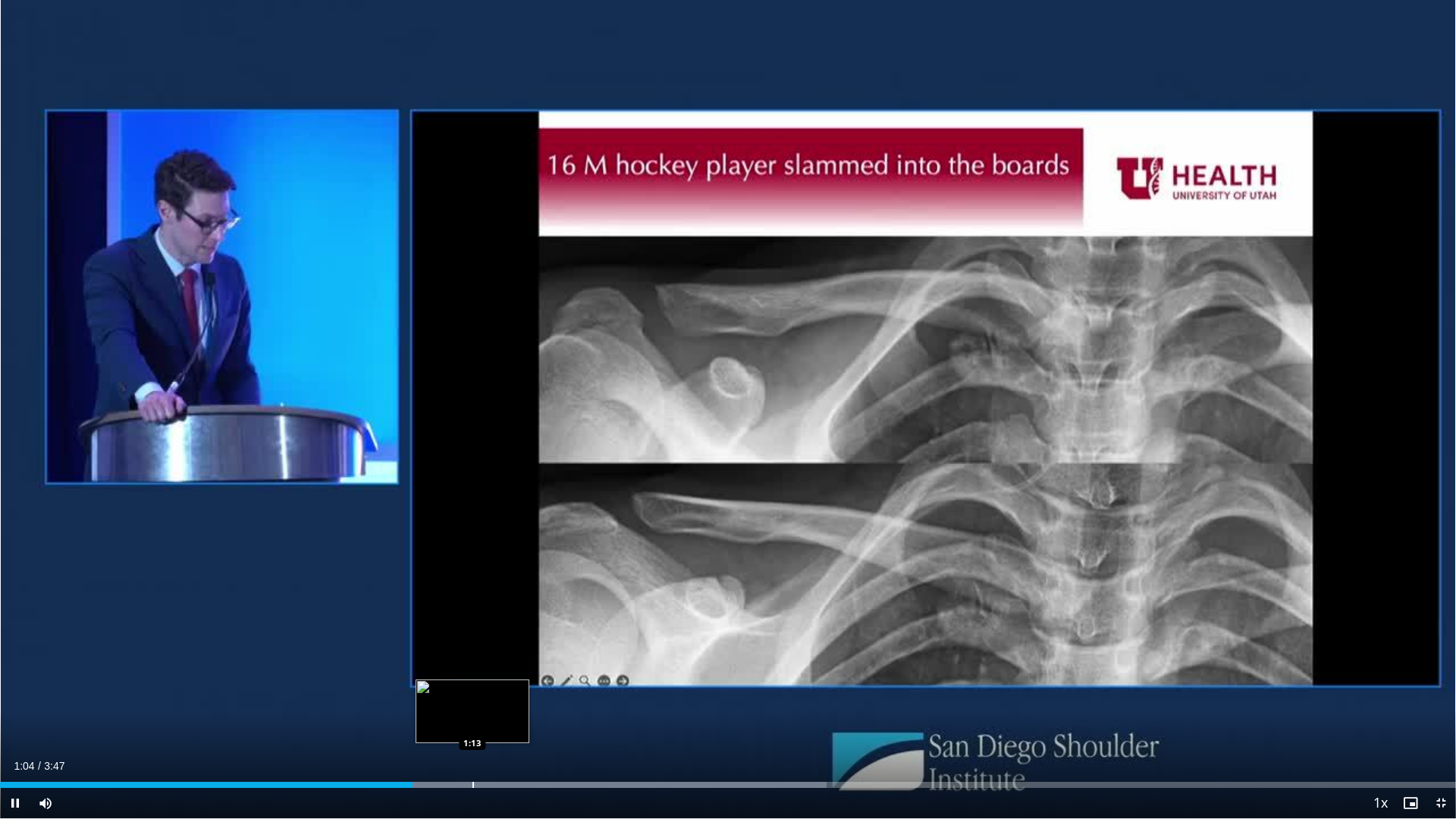
click at [473, 697] on div "Loaded : 56.77% 1:04 1:13" at bounding box center [728, 781] width 1456 height 15
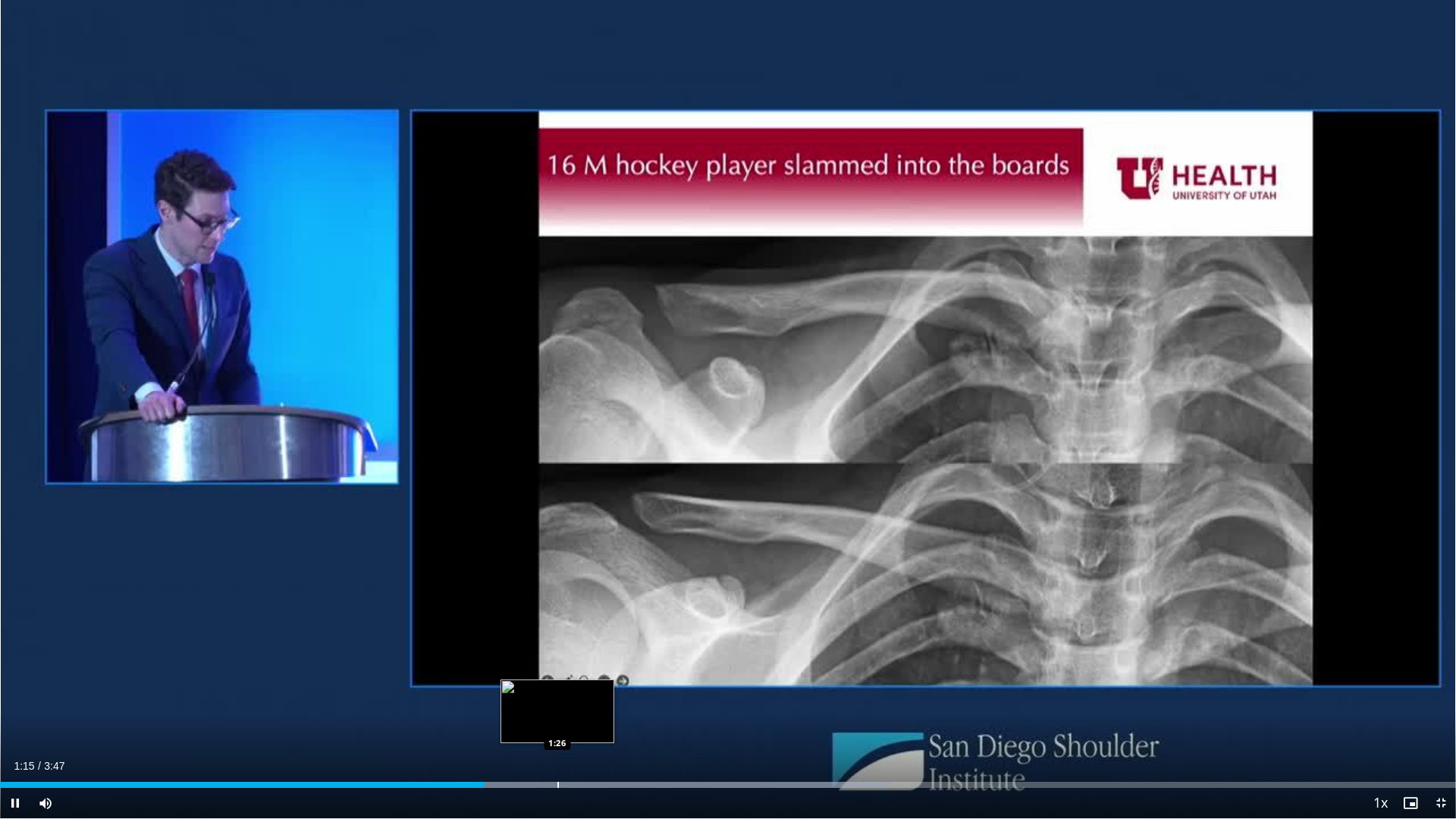
click at [557, 697] on div "Progress Bar" at bounding box center [558, 784] width 2 height 6
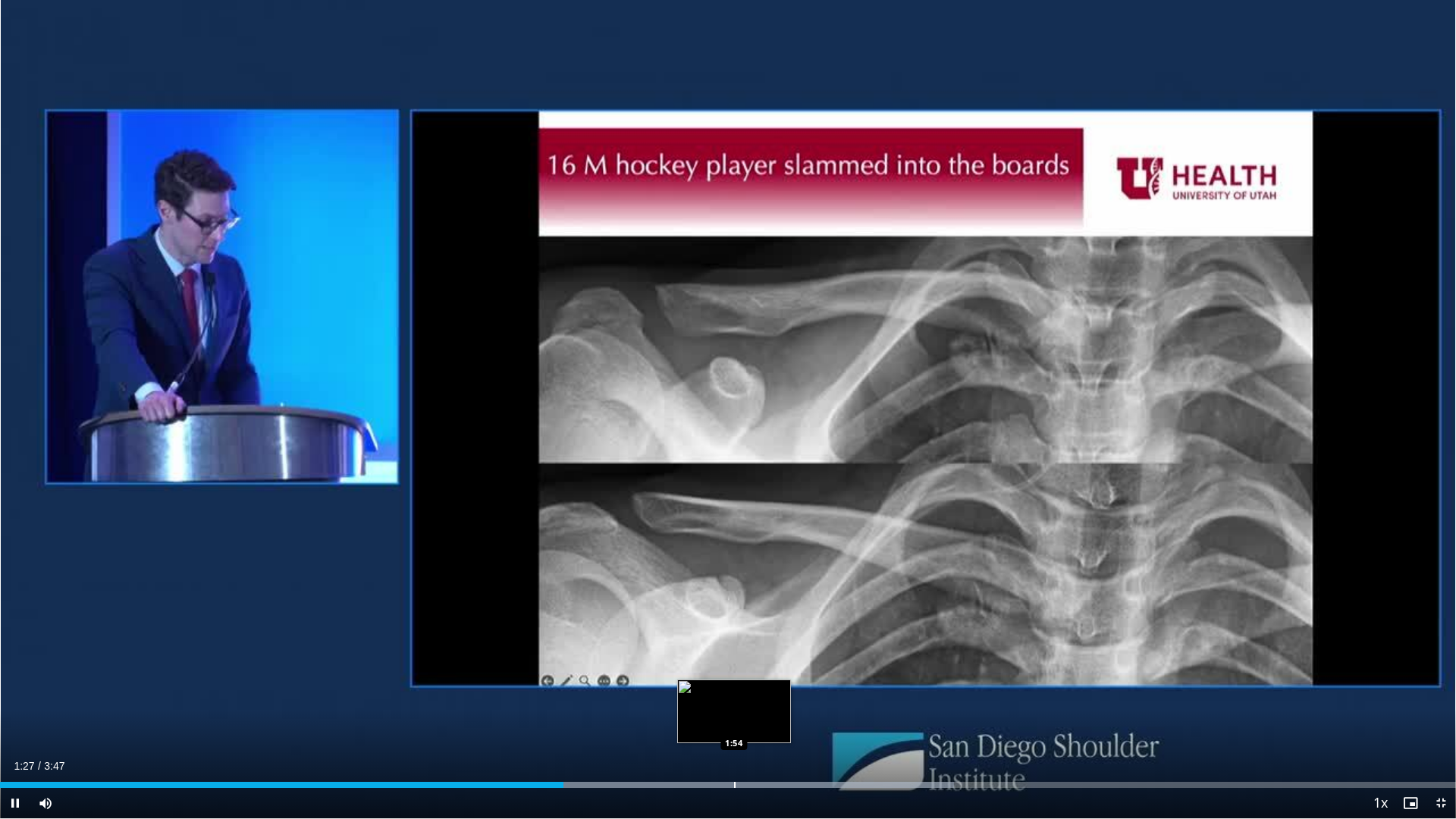
click at [734, 697] on div "Progress Bar" at bounding box center [734, 784] width 2 height 6
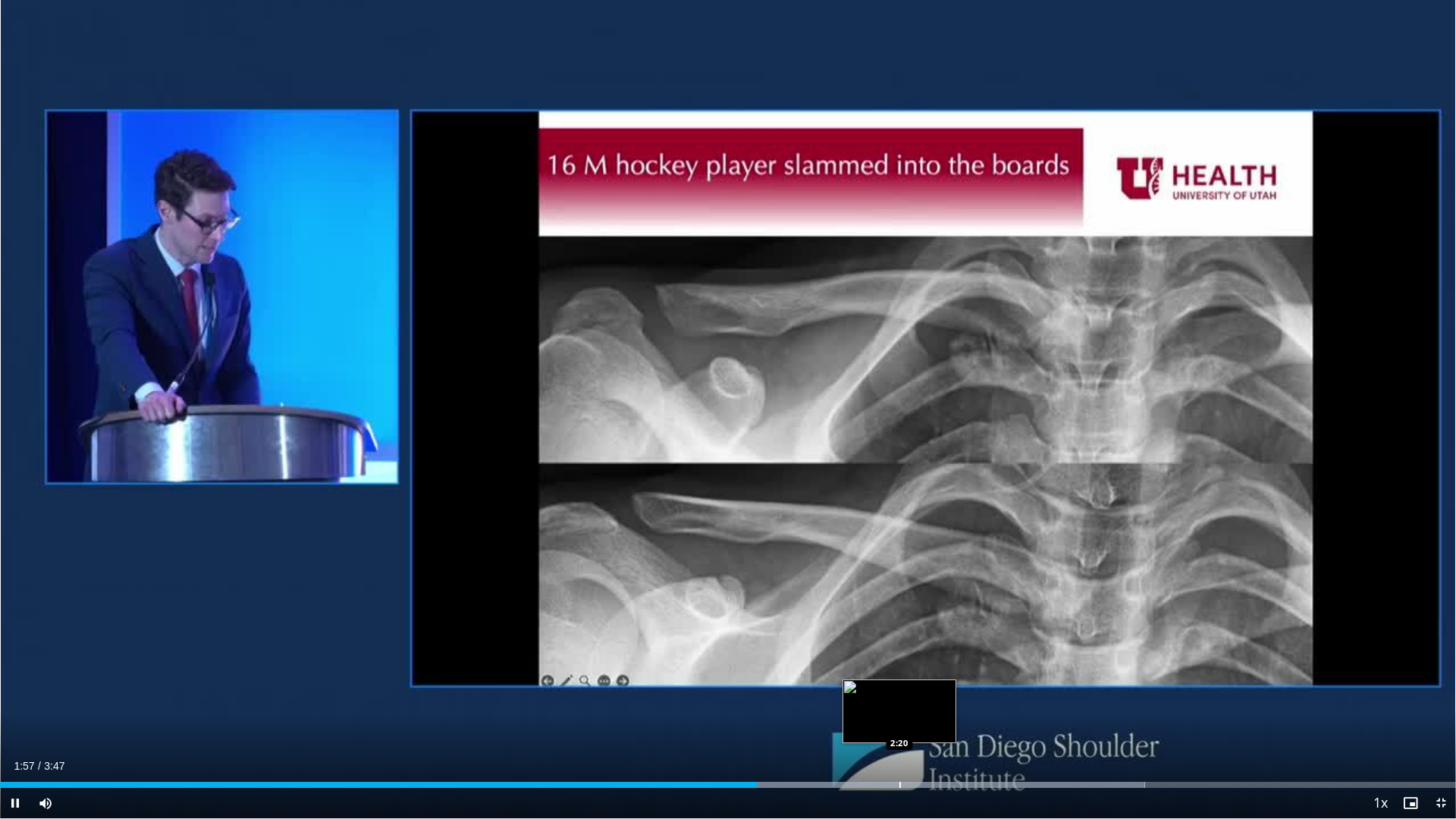
click at [899, 697] on div "Progress Bar" at bounding box center [900, 784] width 2 height 6
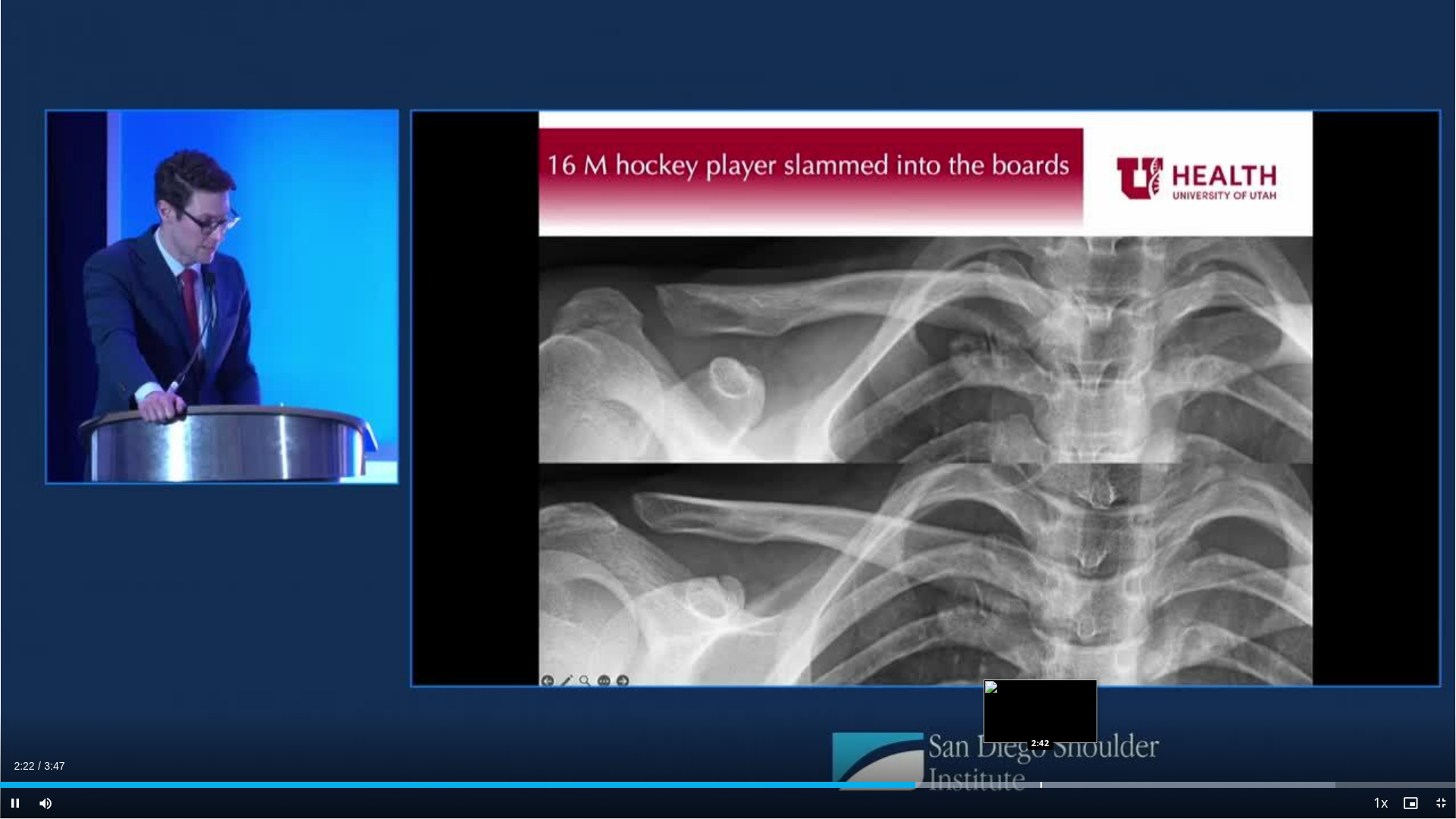
click at [1040, 697] on div "Progress Bar" at bounding box center [1041, 784] width 2 height 6
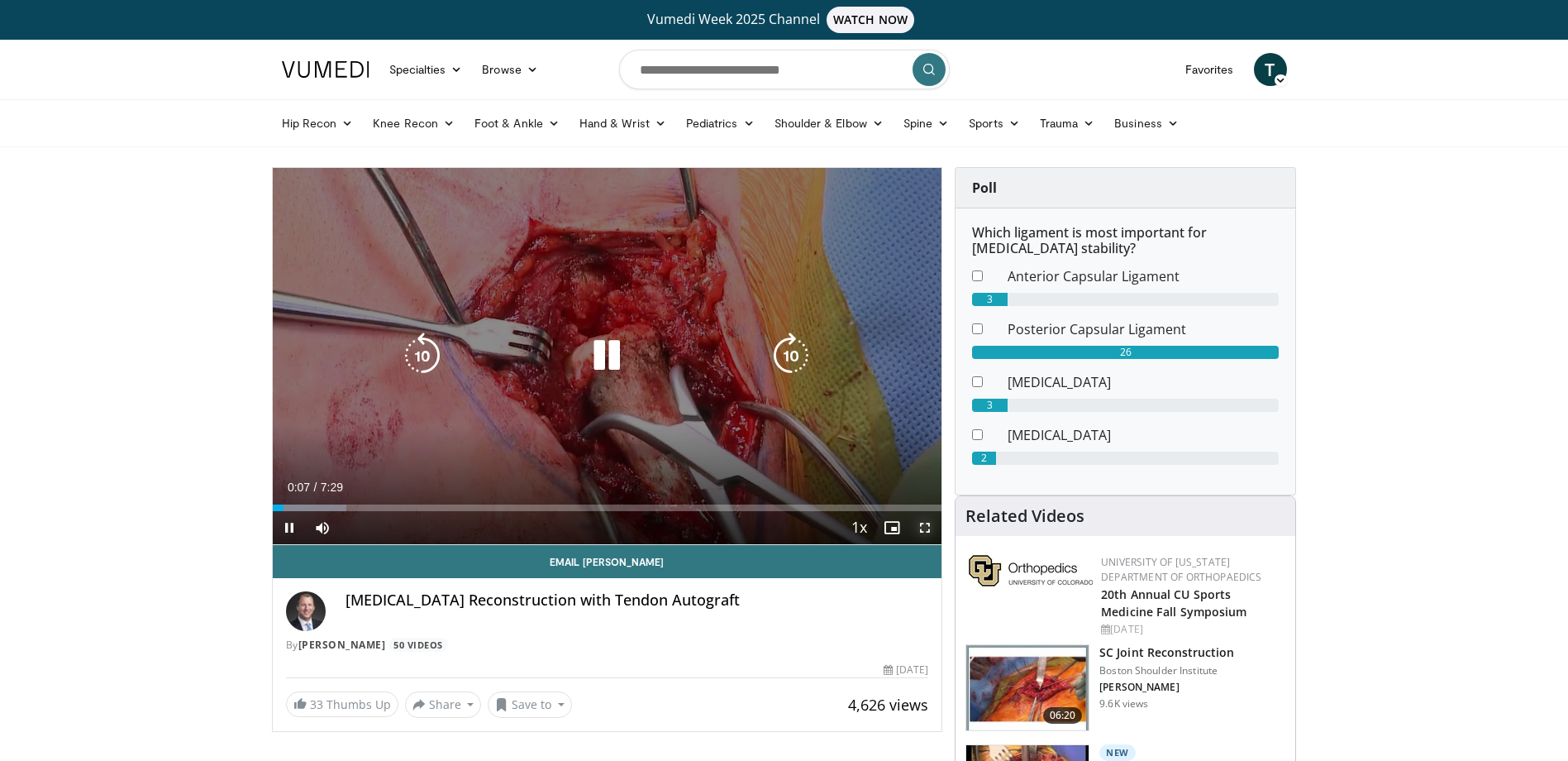
drag, startPoint x: 926, startPoint y: 530, endPoint x: 929, endPoint y: 618, distance: 88.1
click at [926, 530] on span "Video Player" at bounding box center [925, 527] width 33 height 33
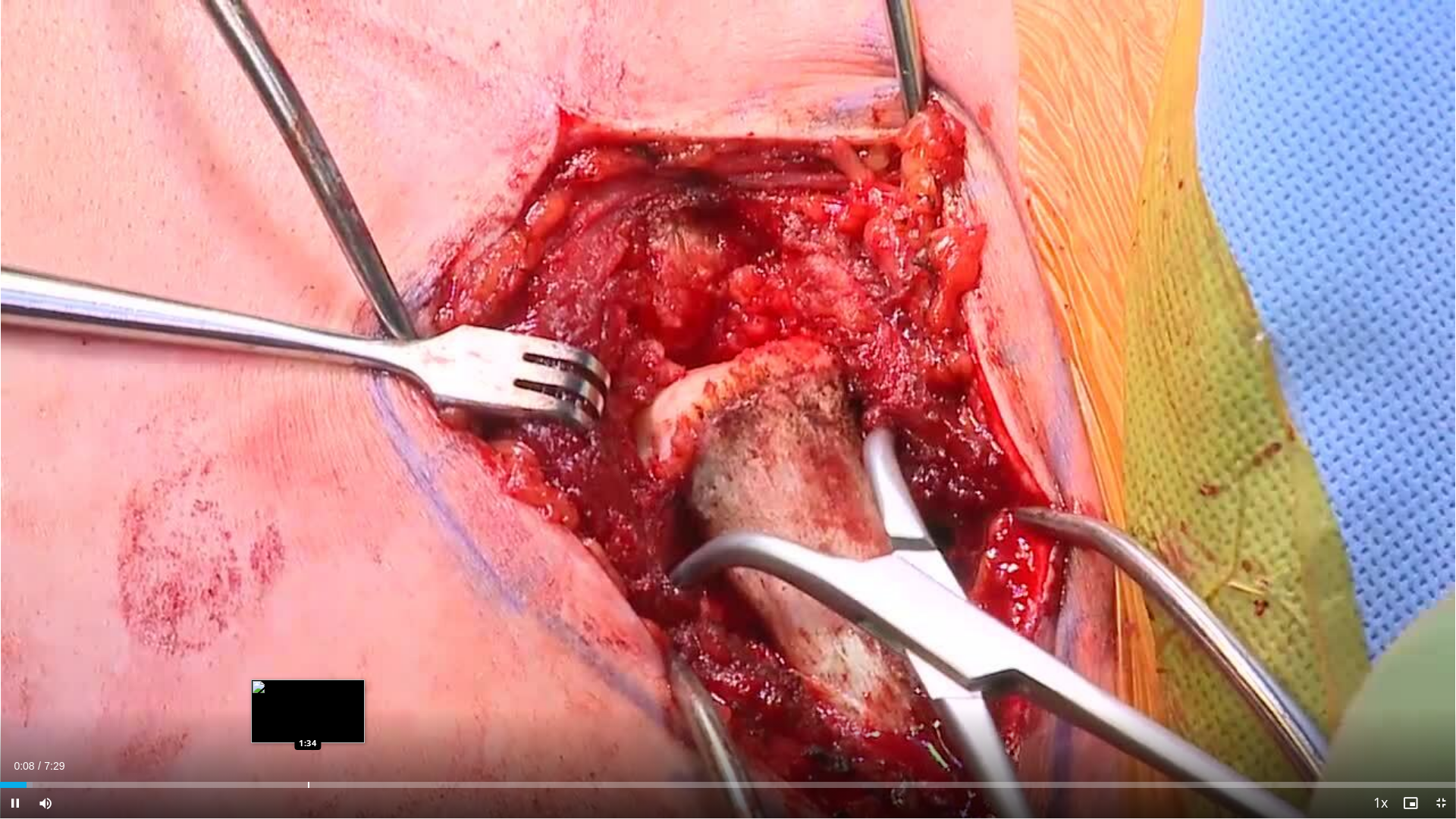
click at [308, 697] on div "Progress Bar" at bounding box center [309, 784] width 2 height 6
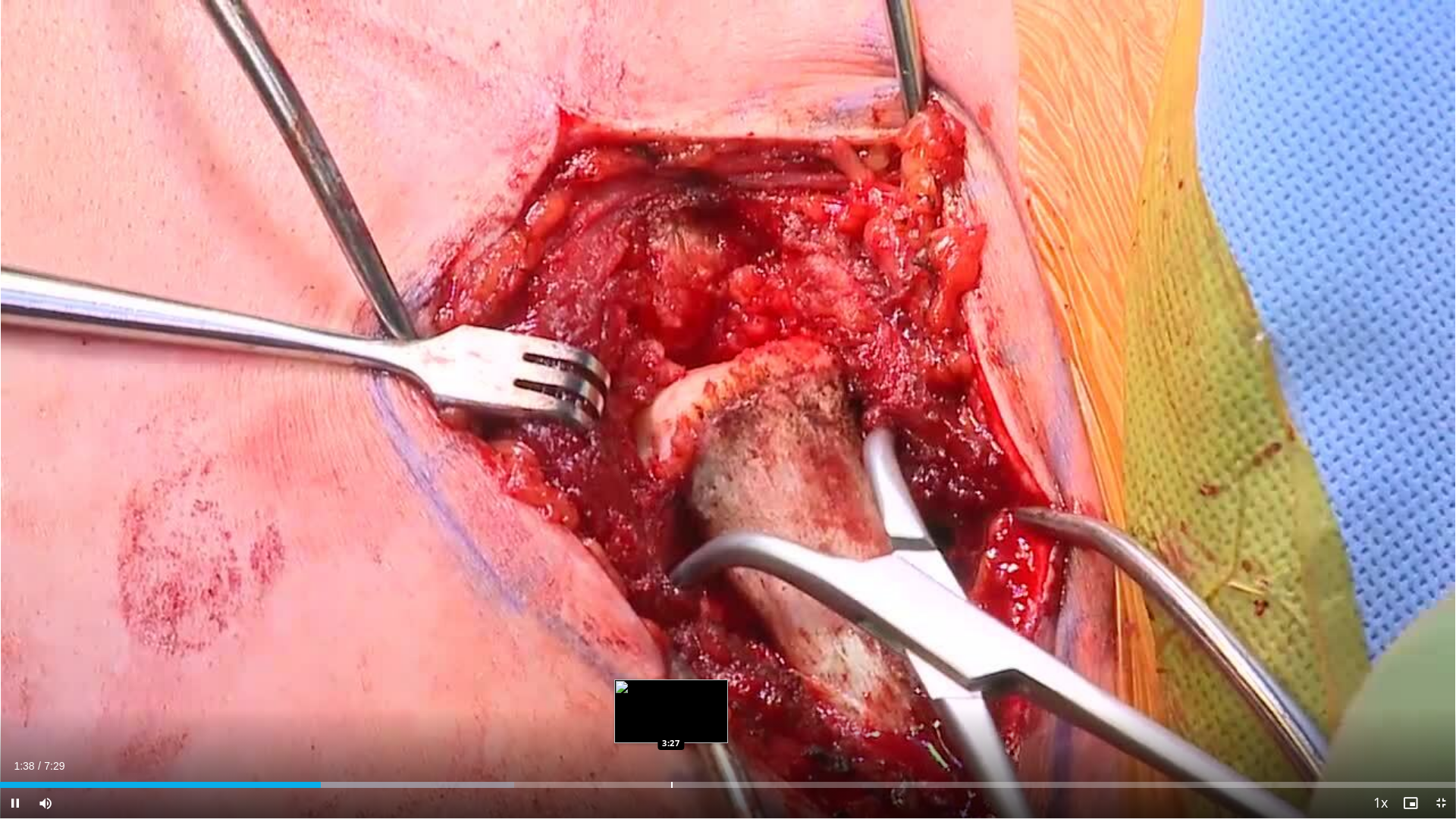
click at [671, 697] on div "Progress Bar" at bounding box center [672, 784] width 2 height 6
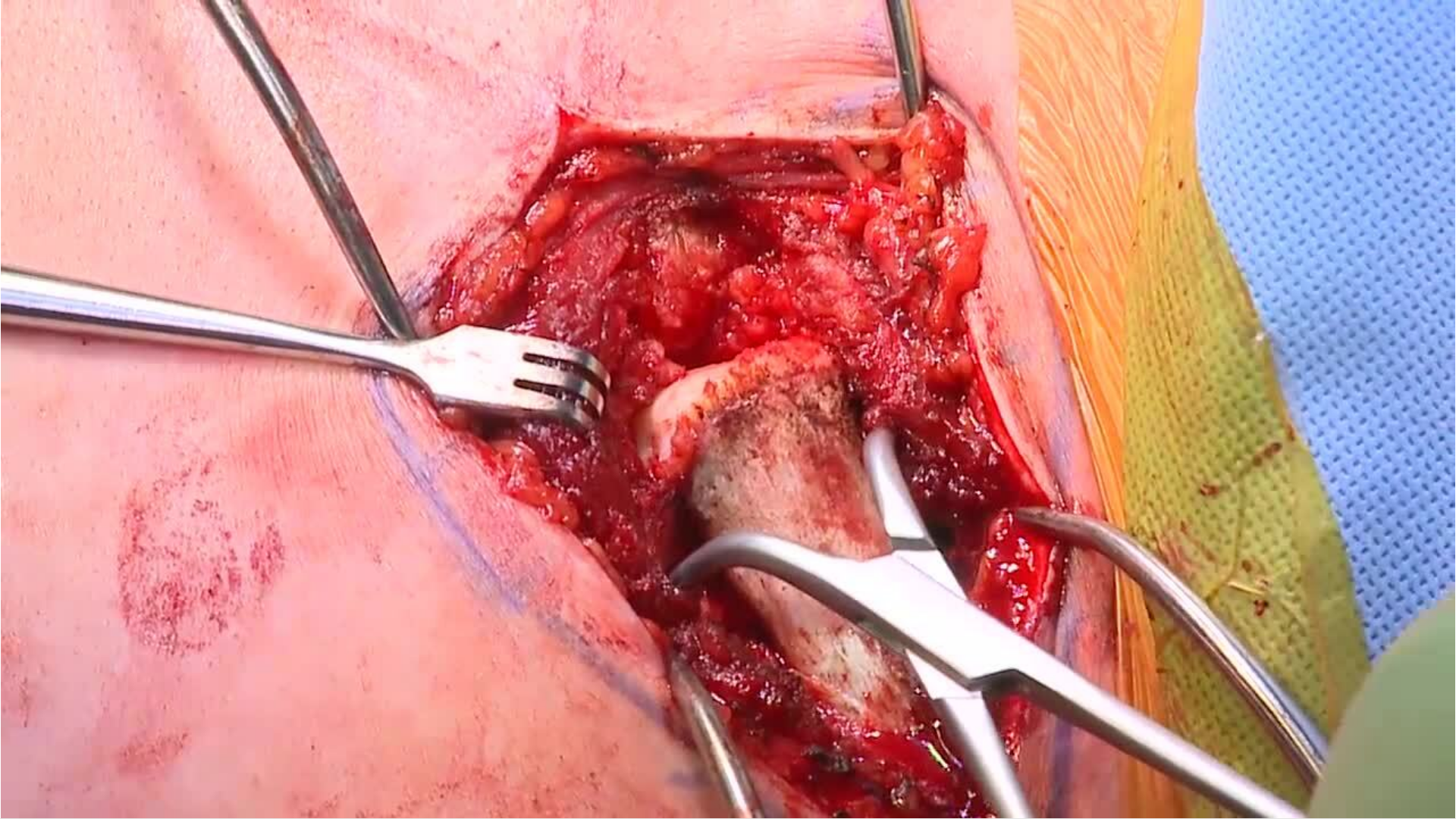
click at [789, 697] on div "10 seconds Tap to unmute" at bounding box center [728, 409] width 1456 height 818
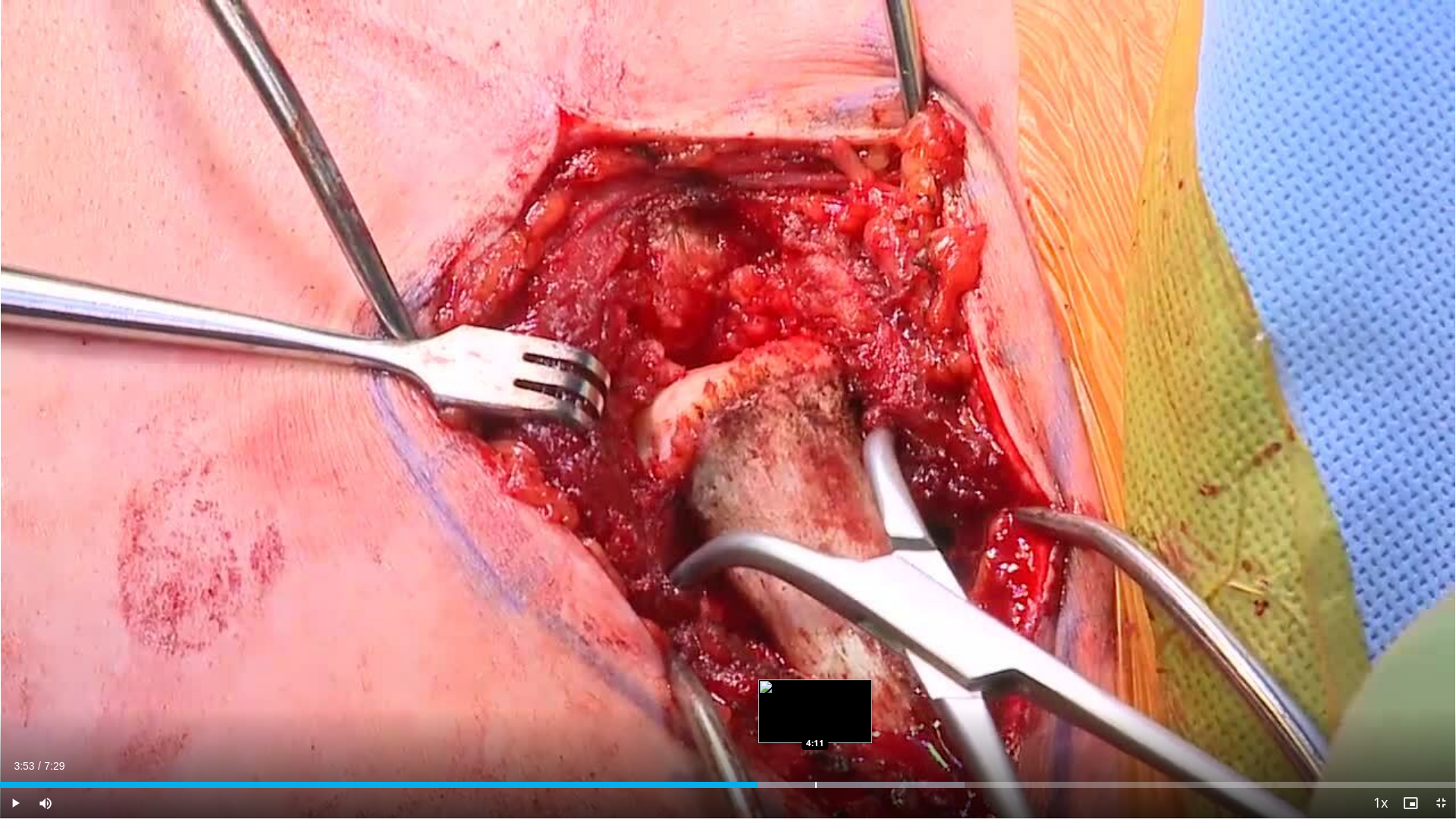
click at [815, 697] on div "Loaded : 66.23% 3:53 4:11" at bounding box center [728, 781] width 1456 height 15
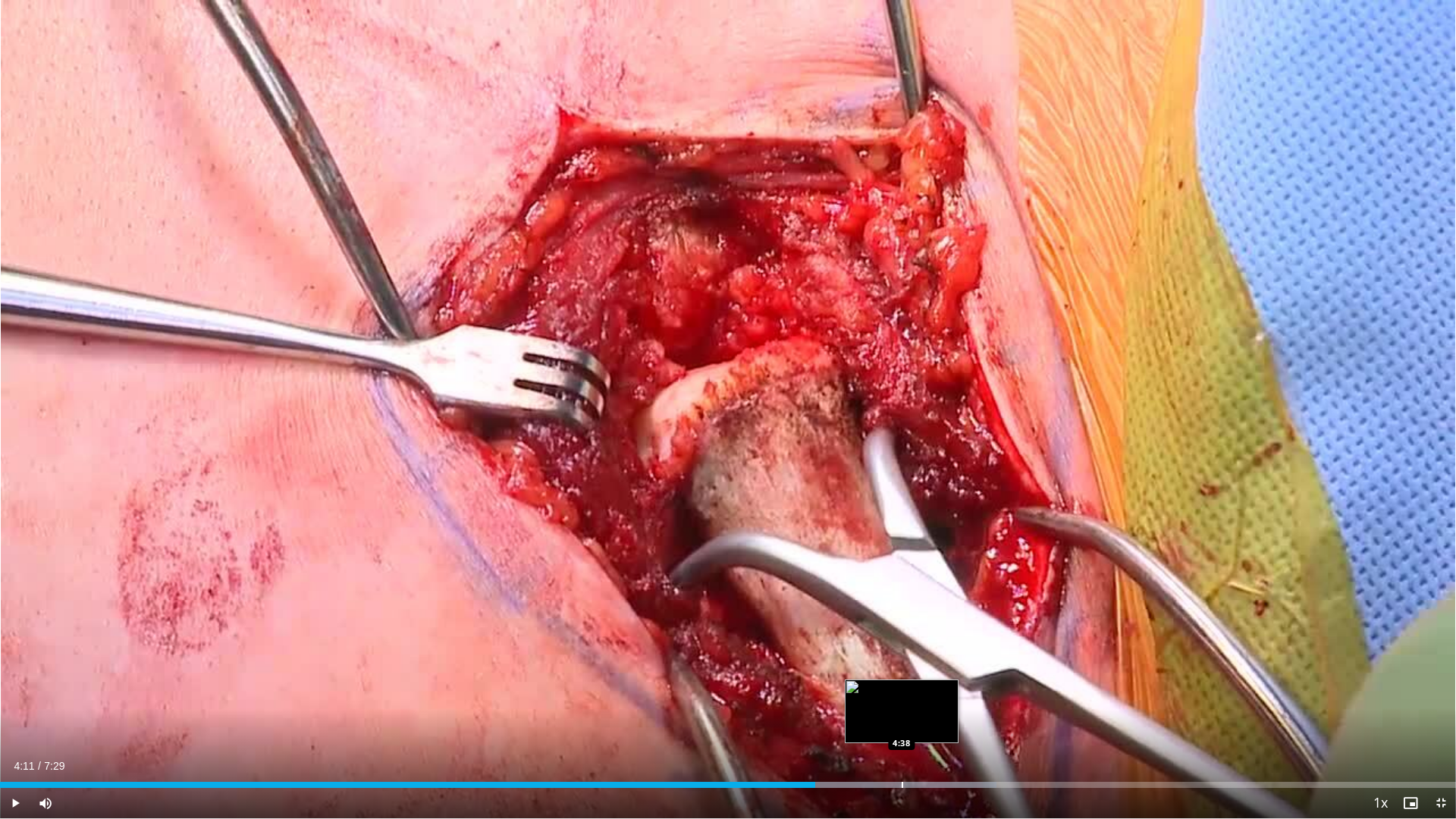
click at [899, 697] on div "Loaded : 68.44% 4:11 4:38" at bounding box center [728, 781] width 1456 height 15
click at [20, 697] on span "Video Player" at bounding box center [15, 802] width 30 height 30
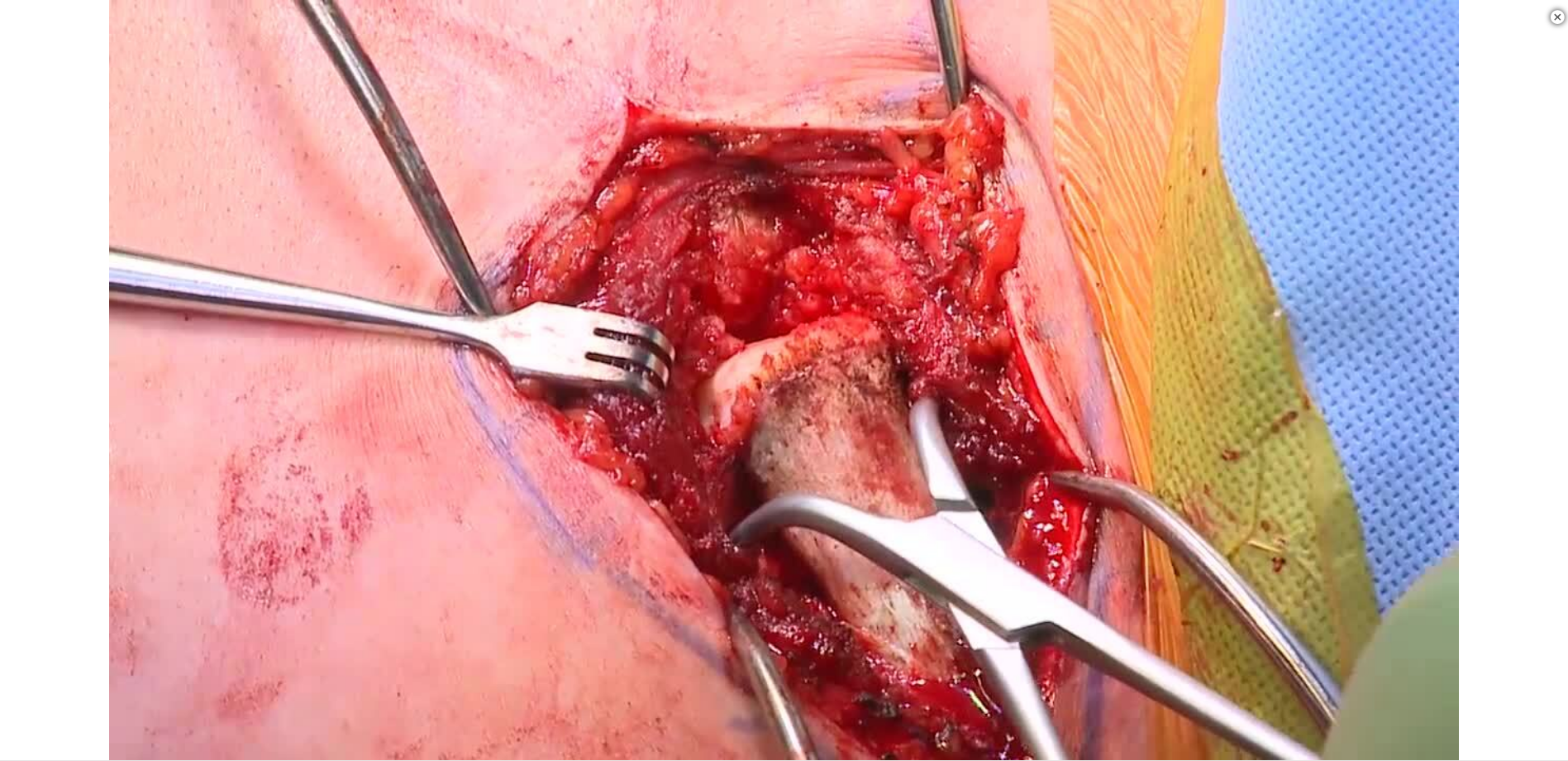
scroll to position [331, 0]
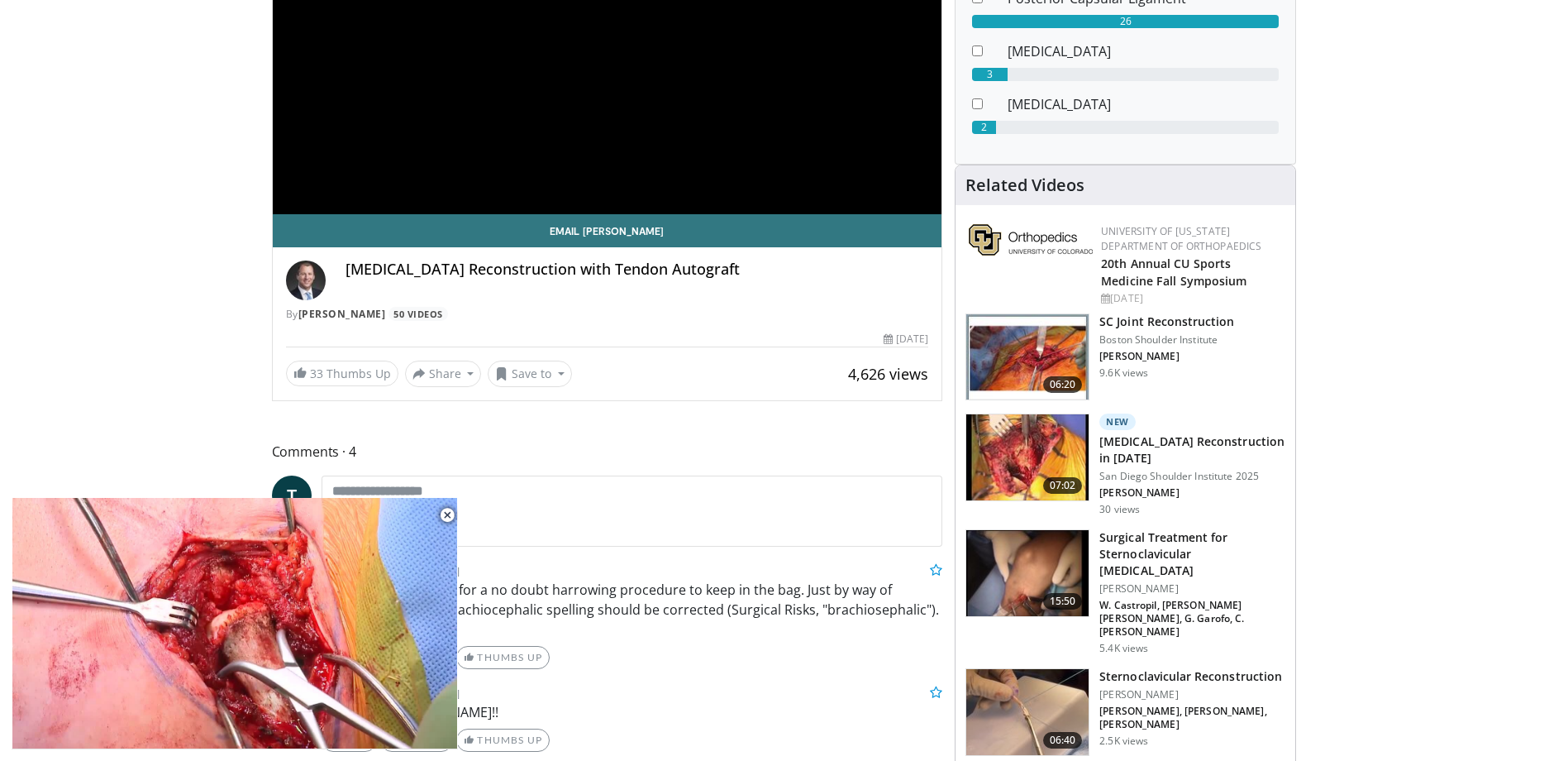
click at [1169, 450] on h3 "[MEDICAL_DATA] Reconstruction in [DATE]" at bounding box center [1193, 450] width 186 height 33
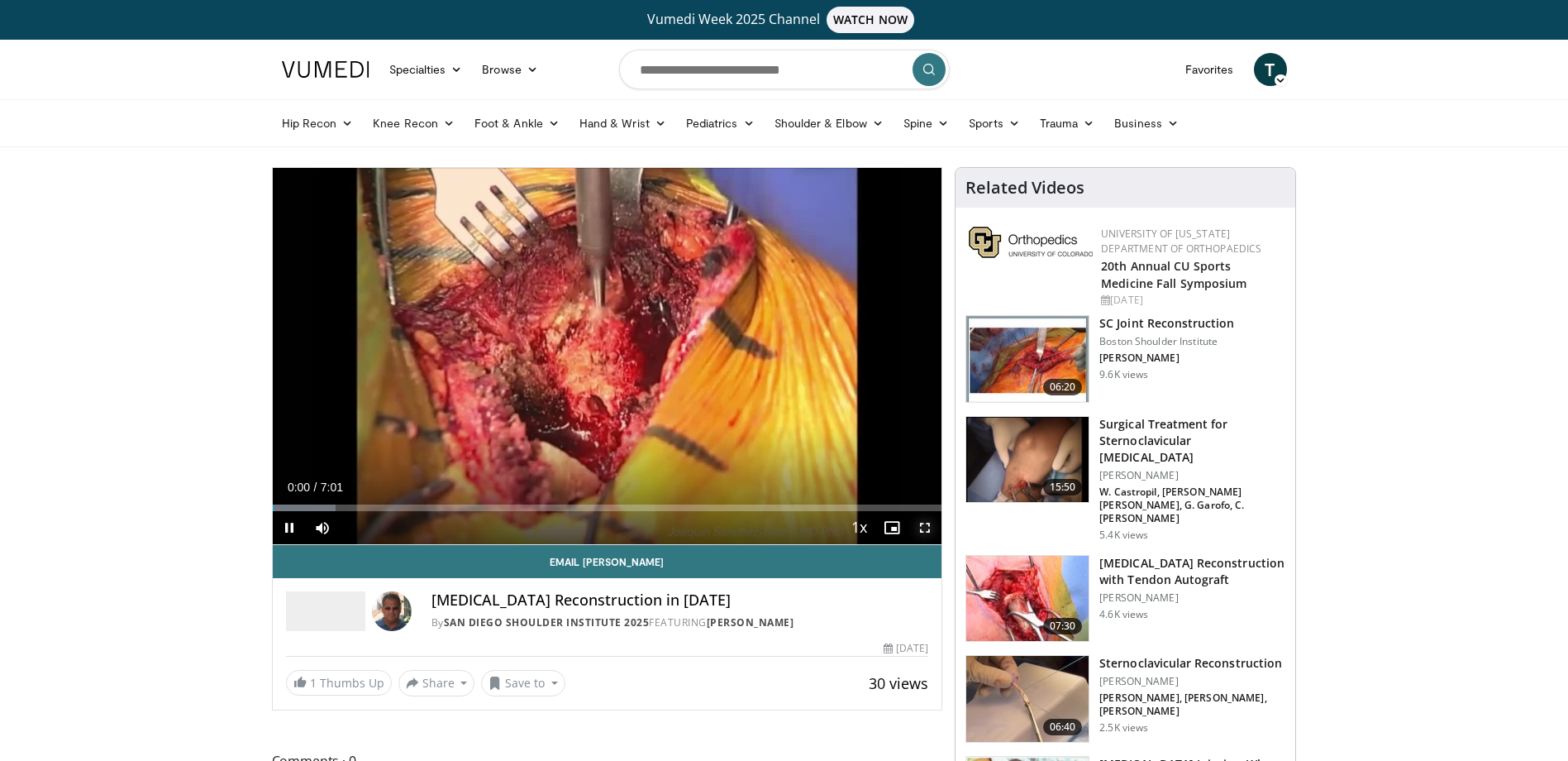
click at [928, 523] on span "Video Player" at bounding box center [925, 527] width 33 height 33
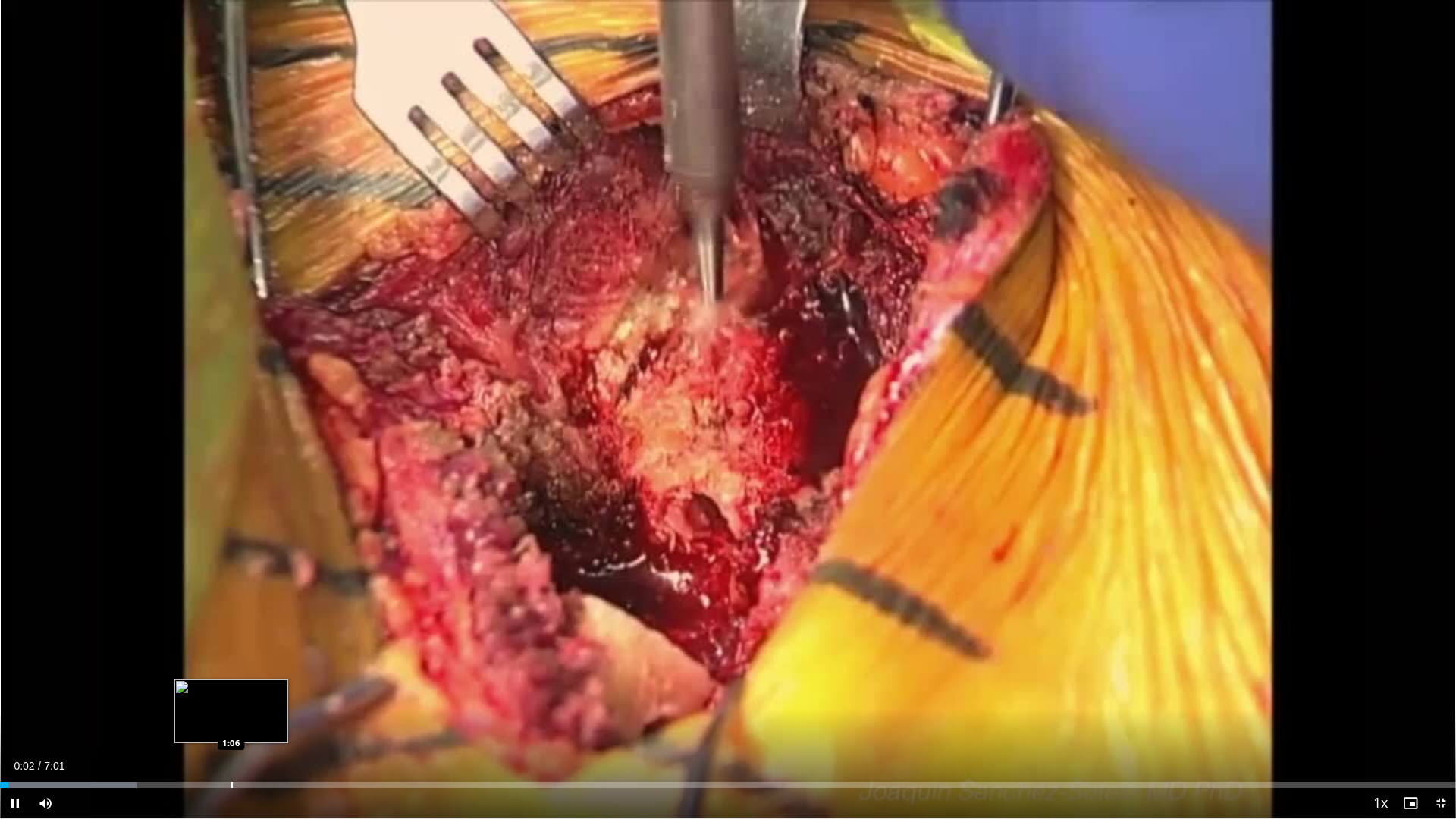
click at [231, 697] on div "Progress Bar" at bounding box center [232, 784] width 2 height 6
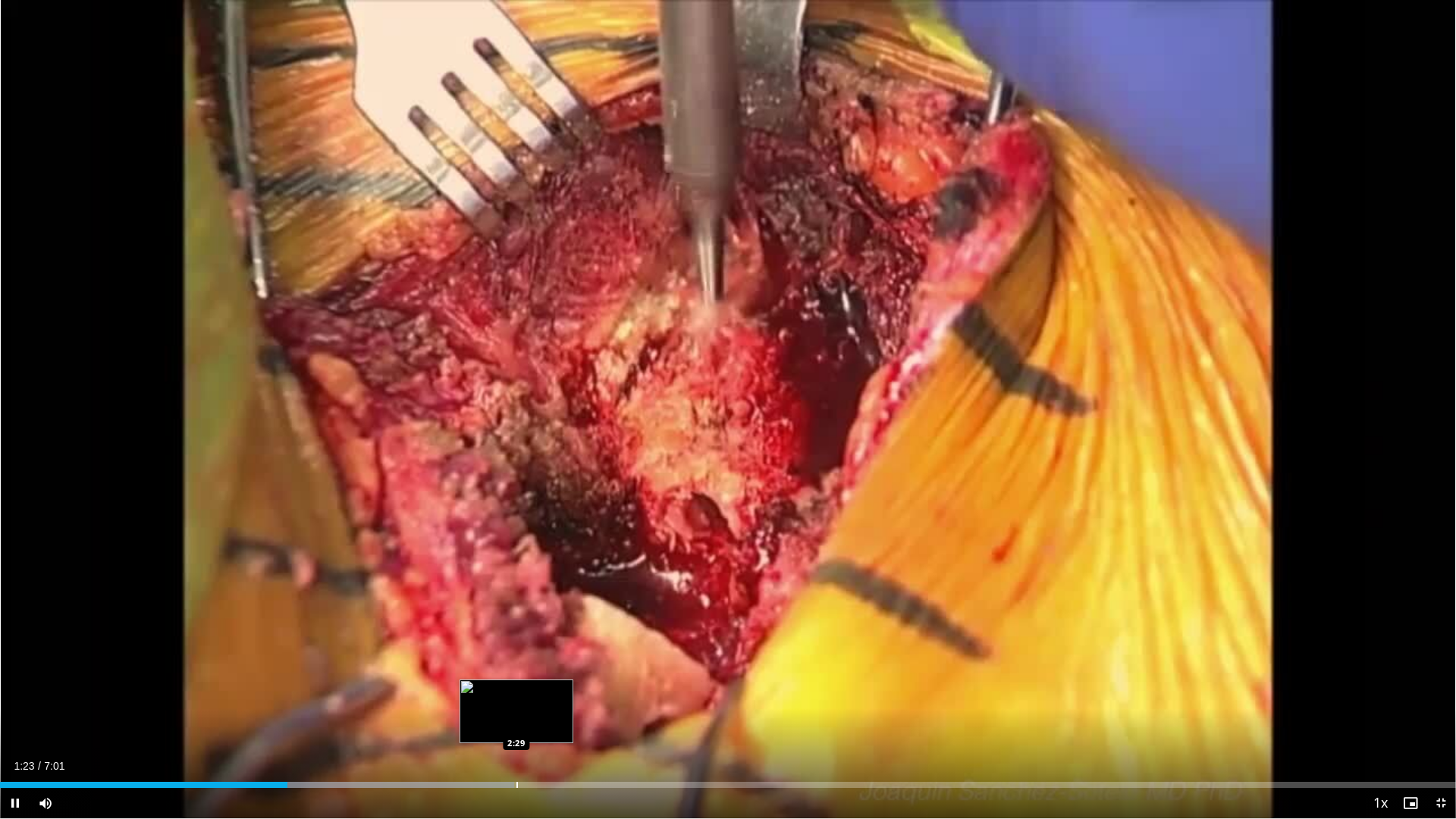
click at [516, 697] on div "Progress Bar" at bounding box center [517, 784] width 2 height 6
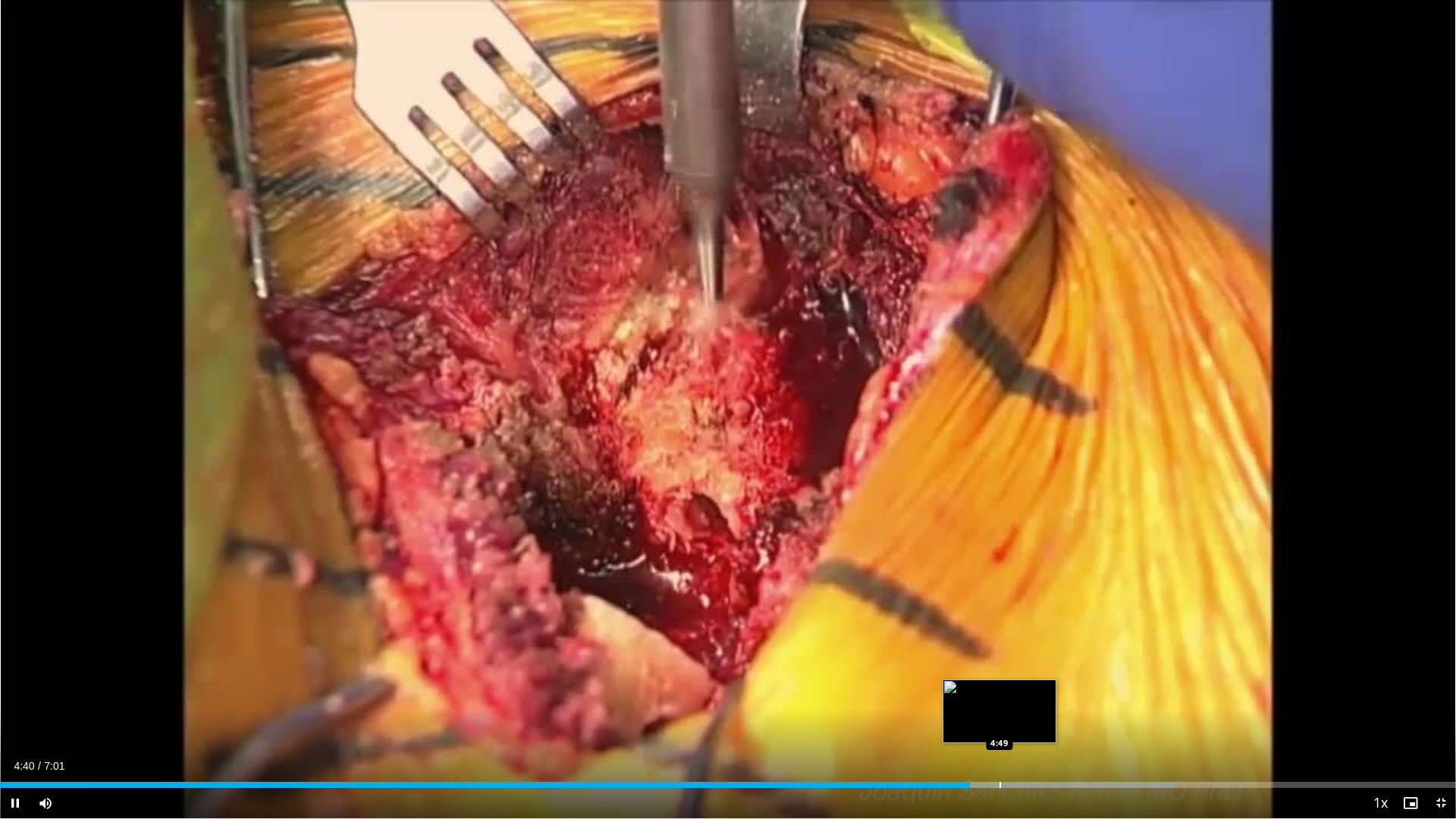
click at [999, 697] on div "10 seconds Tap to unmute" at bounding box center [728, 409] width 1456 height 818
click at [1005, 697] on div "Progress Bar" at bounding box center [1006, 784] width 2 height 6
click at [1042, 697] on div "Loaded : 84.80% 4:50 5:01" at bounding box center [728, 781] width 1456 height 15
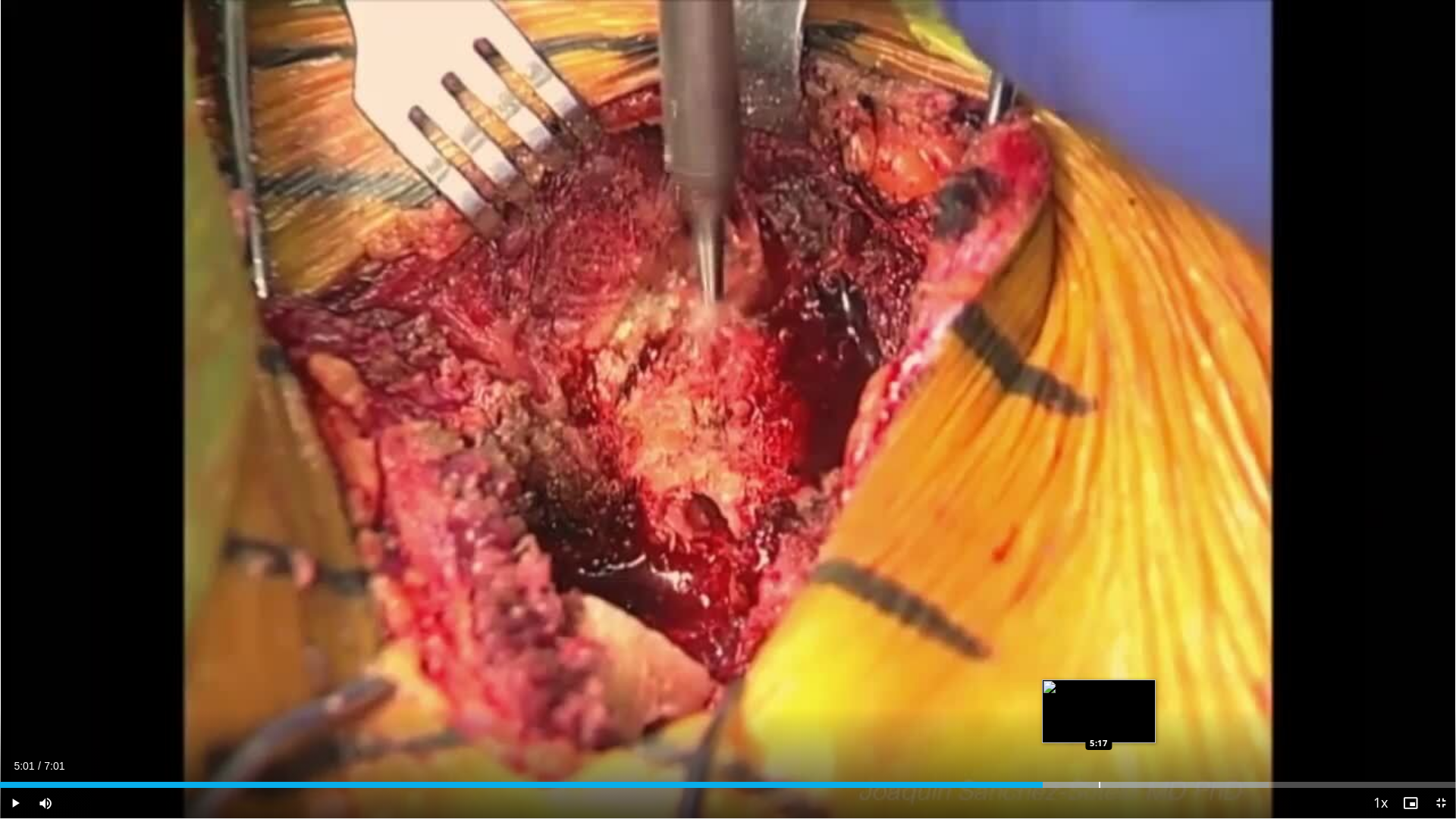
click at [1099, 697] on div "Loaded : 87.16% 5:01 5:17" at bounding box center [728, 781] width 1456 height 15
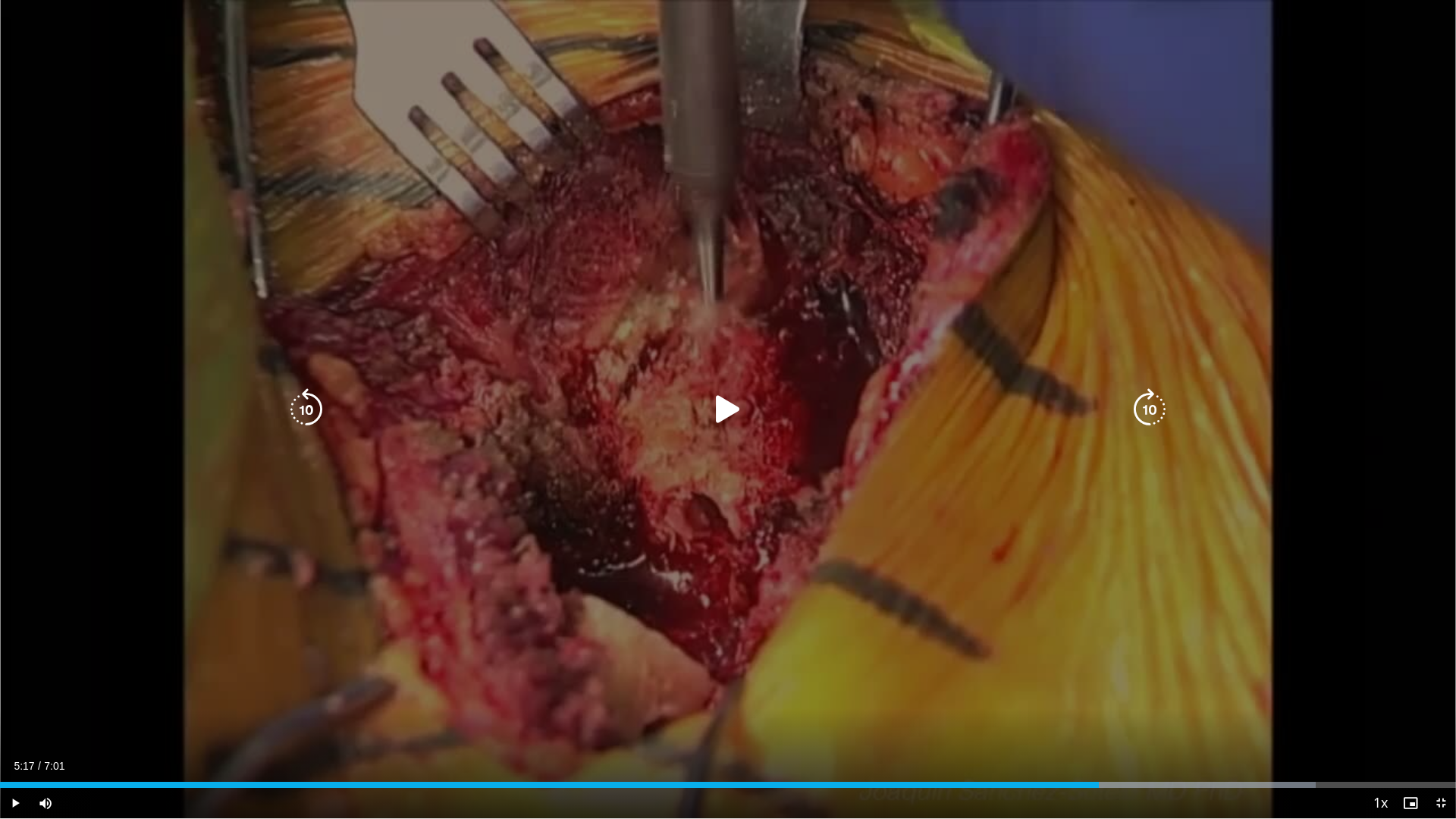
click at [728, 410] on icon "Video Player" at bounding box center [728, 410] width 43 height 43
click at [313, 400] on icon "Video Player" at bounding box center [306, 410] width 43 height 43
click at [743, 420] on icon "Video Player" at bounding box center [728, 410] width 43 height 43
click at [306, 400] on icon "Video Player" at bounding box center [306, 410] width 43 height 43
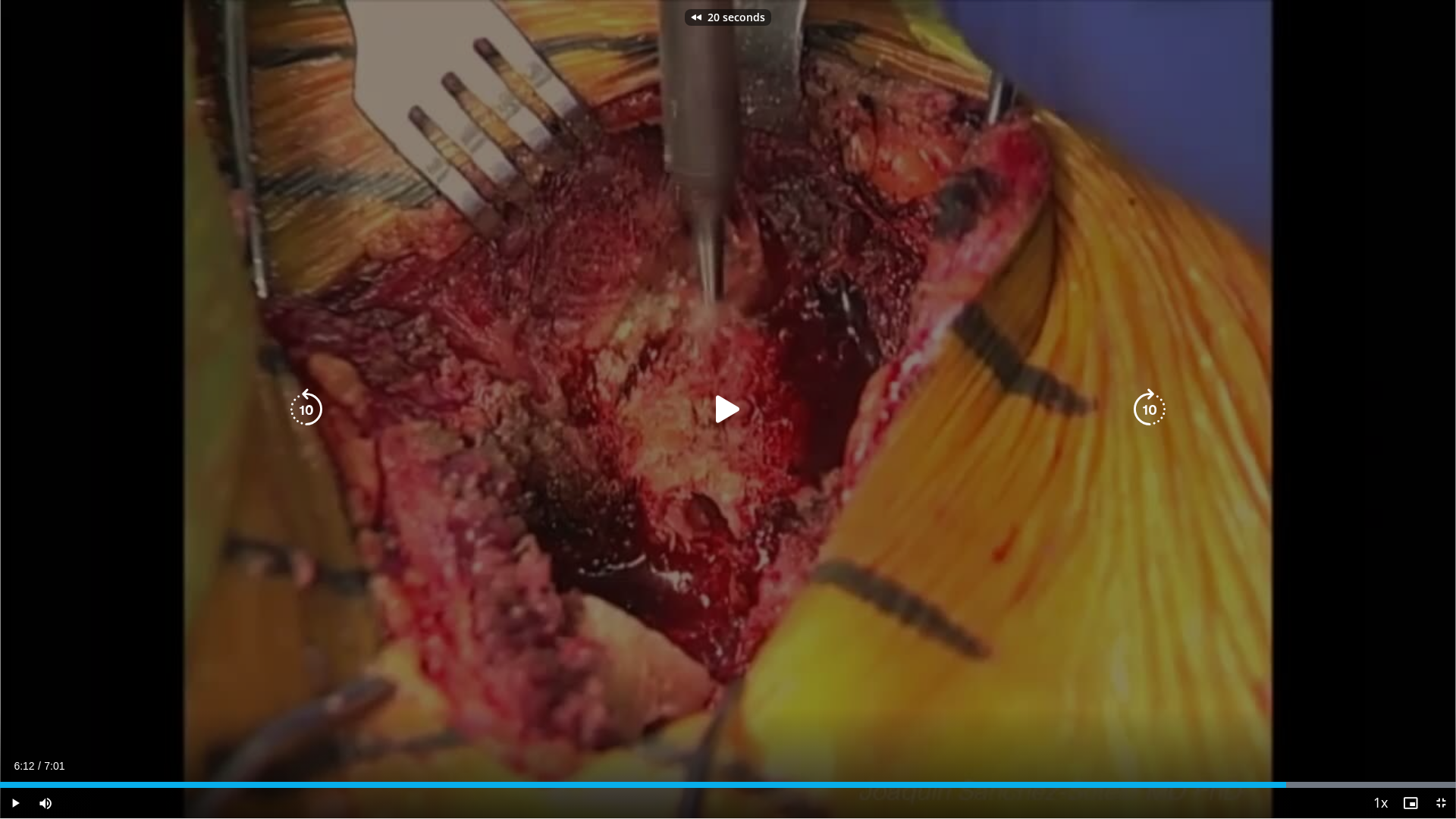
click at [306, 400] on icon "Video Player" at bounding box center [306, 410] width 43 height 43
click at [306, 400] on div "50 seconds Tap to unmute" at bounding box center [728, 409] width 1456 height 818
click at [309, 398] on icon "Video Player" at bounding box center [306, 410] width 43 height 43
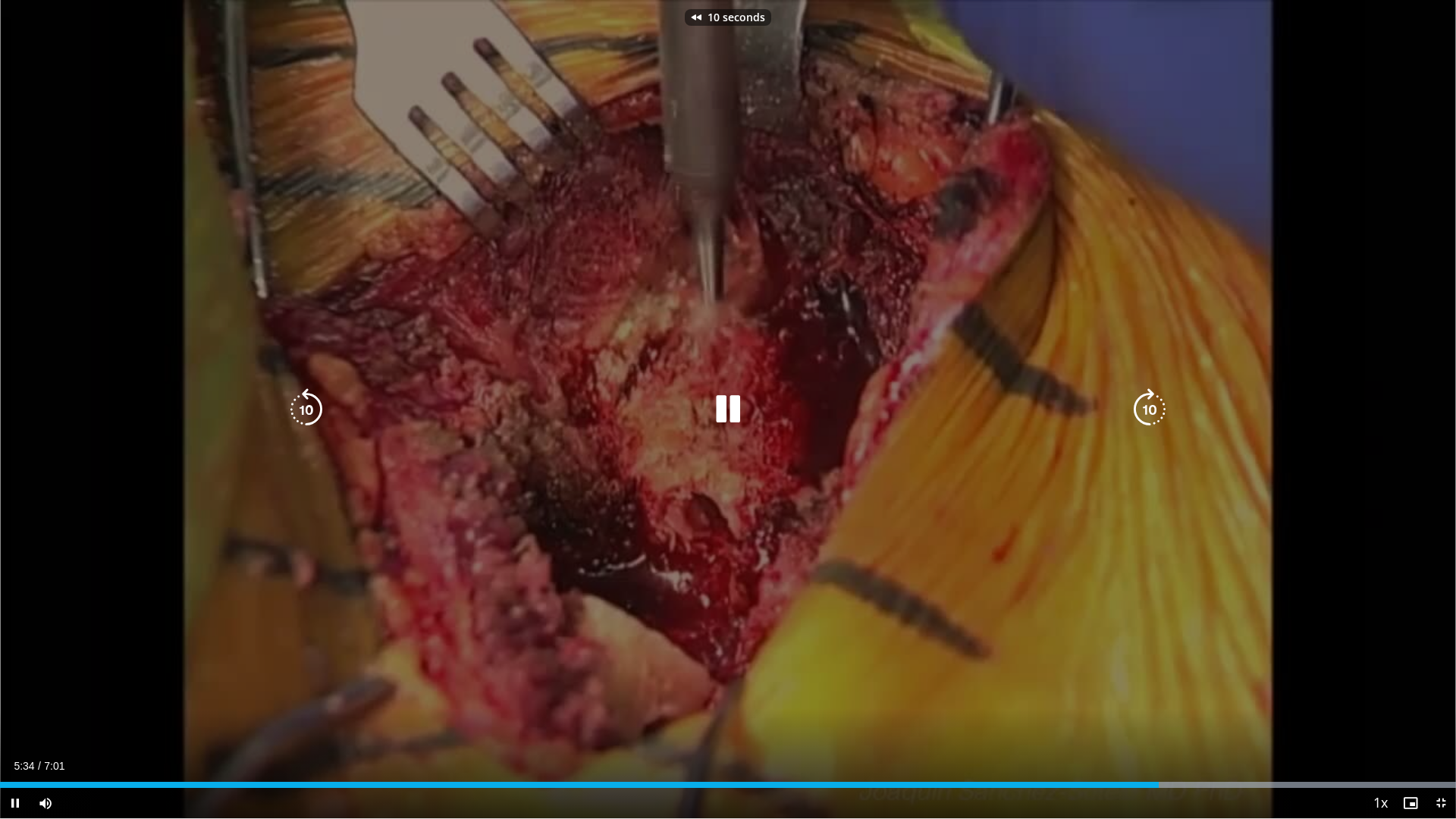
click at [738, 412] on icon "Video Player" at bounding box center [728, 410] width 43 height 43
